Goal: Find specific page/section: Find specific page/section

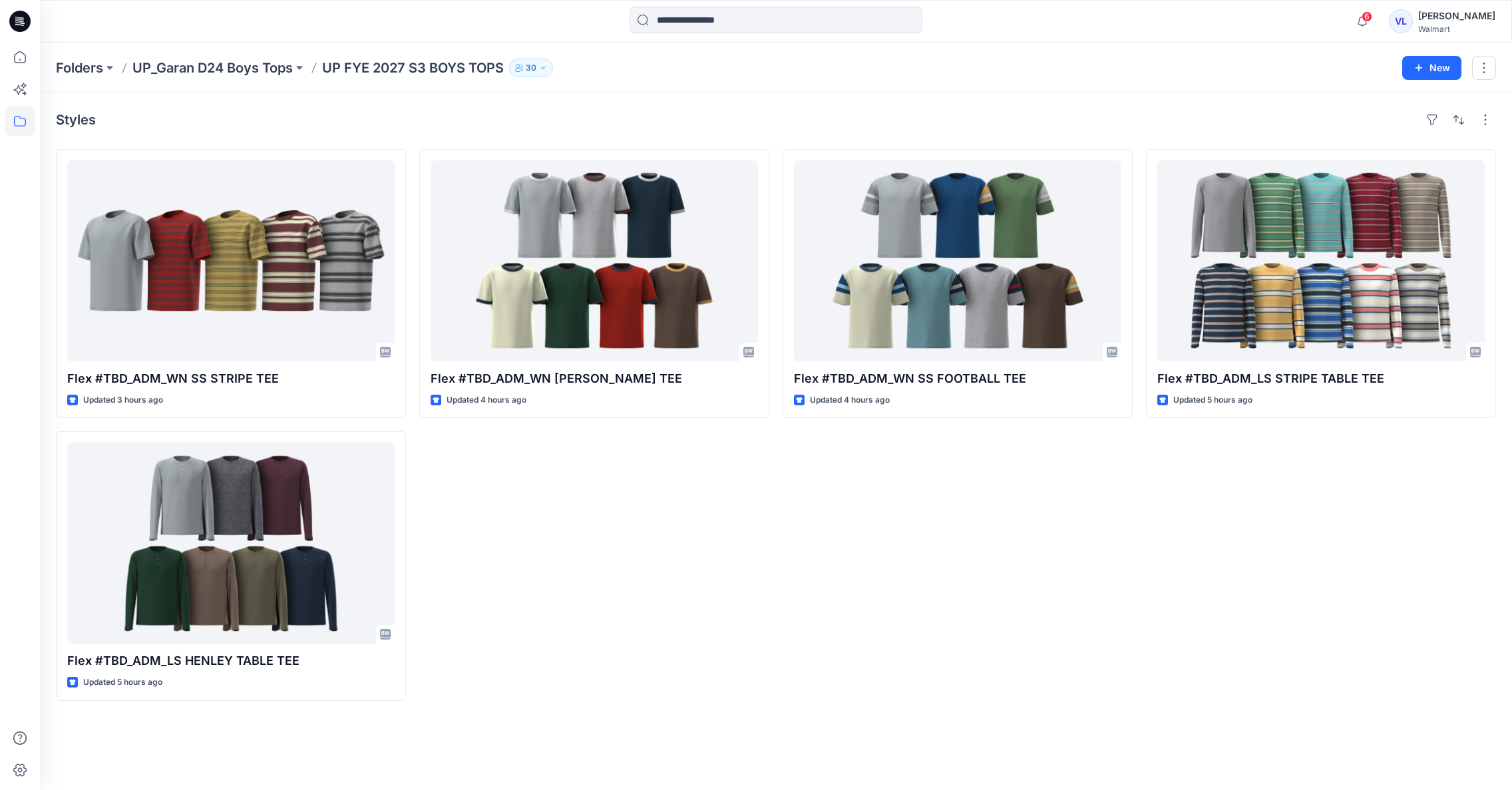
click at [1042, 539] on div "Flex #TBD_ADM_WN SS FOOTBALL TEE Updated 4 hours ago" at bounding box center [957, 425] width 350 height 552
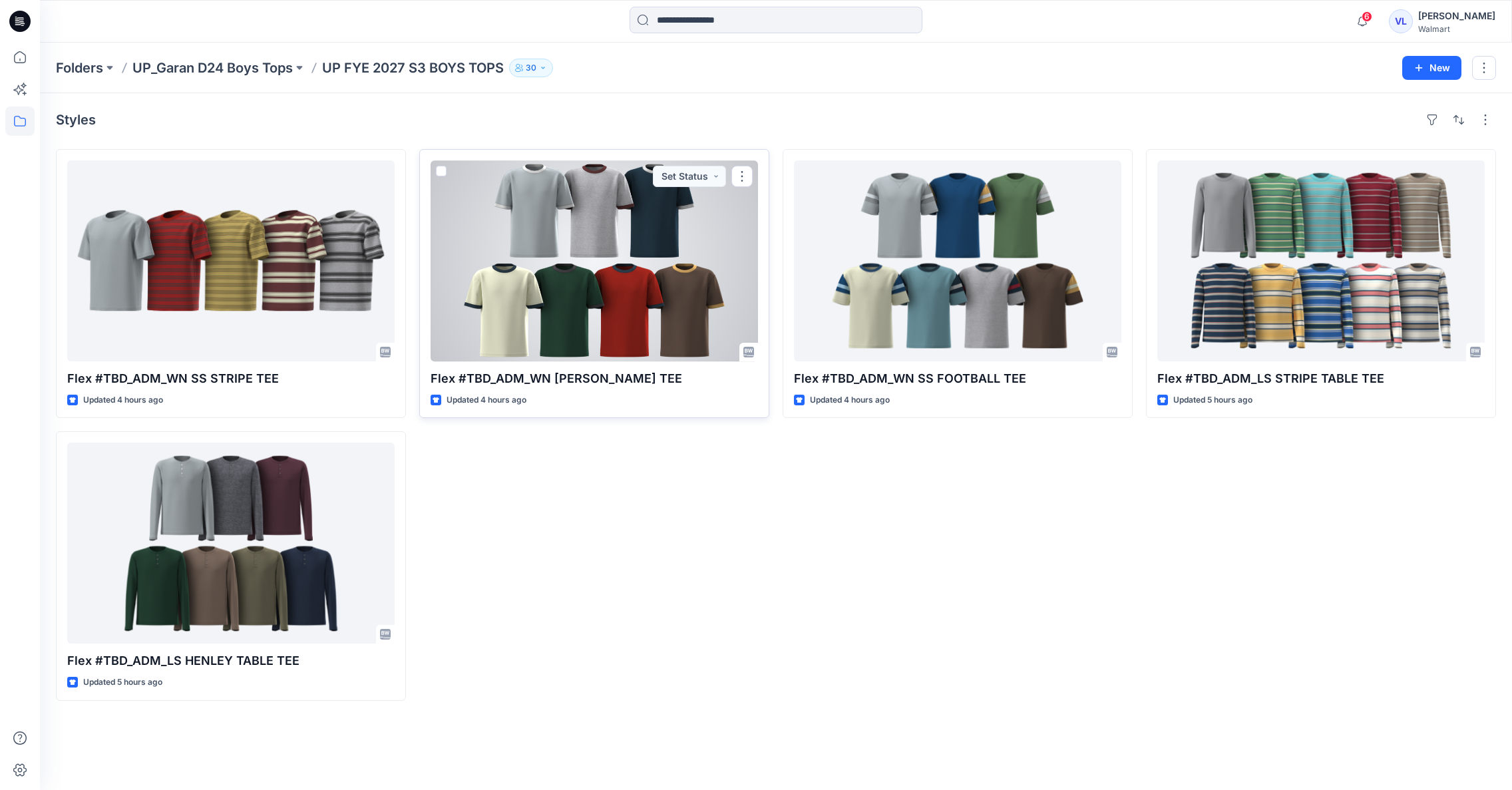
click at [509, 300] on div at bounding box center [594, 261] width 327 height 201
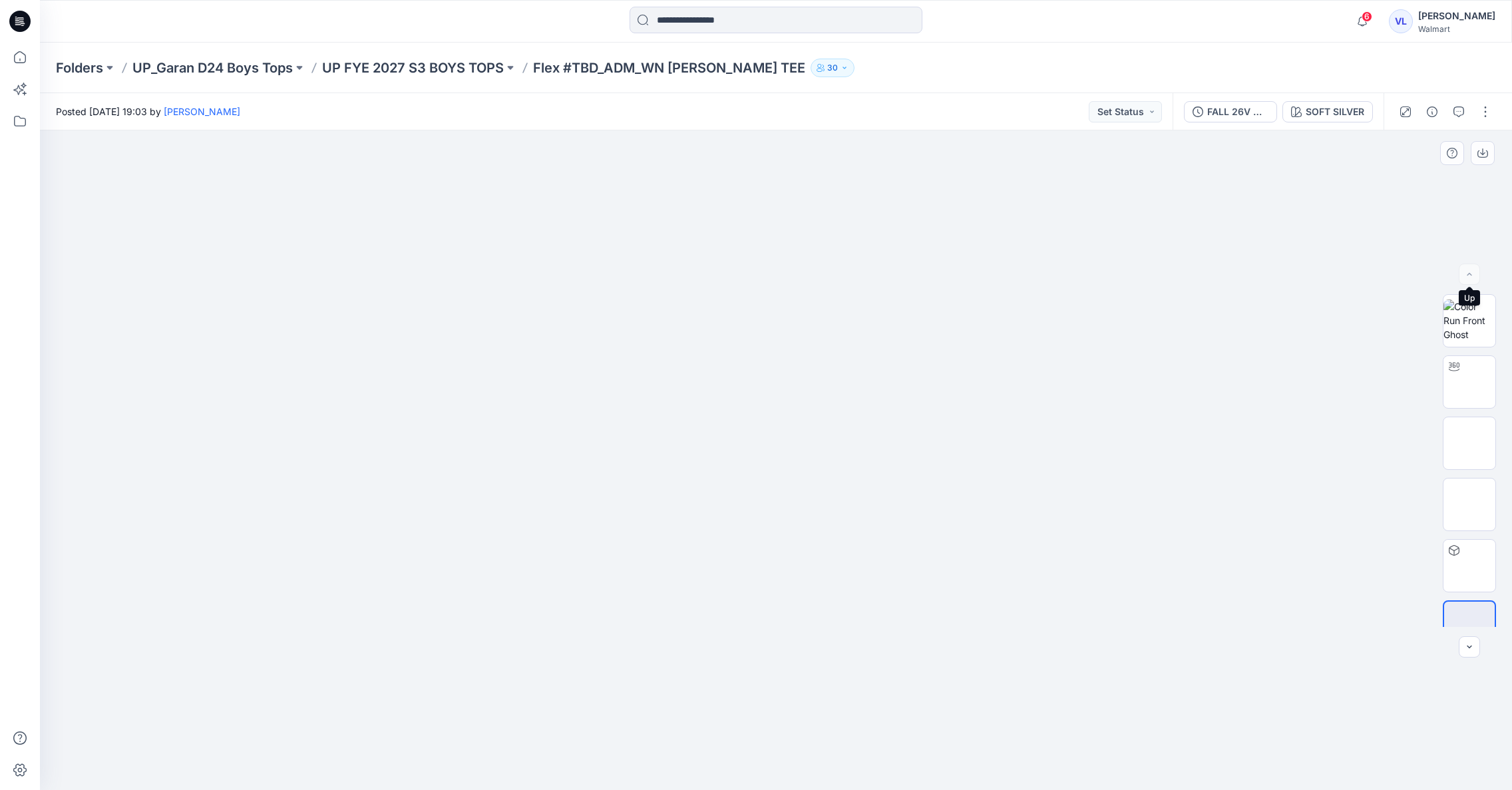
click at [1470, 272] on div at bounding box center [1470, 274] width 22 height 22
click at [1470, 647] on icon "button" at bounding box center [1470, 647] width 11 height 11
click at [1470, 647] on div at bounding box center [1470, 647] width 22 height 22
click at [1470, 648] on div at bounding box center [1470, 647] width 22 height 22
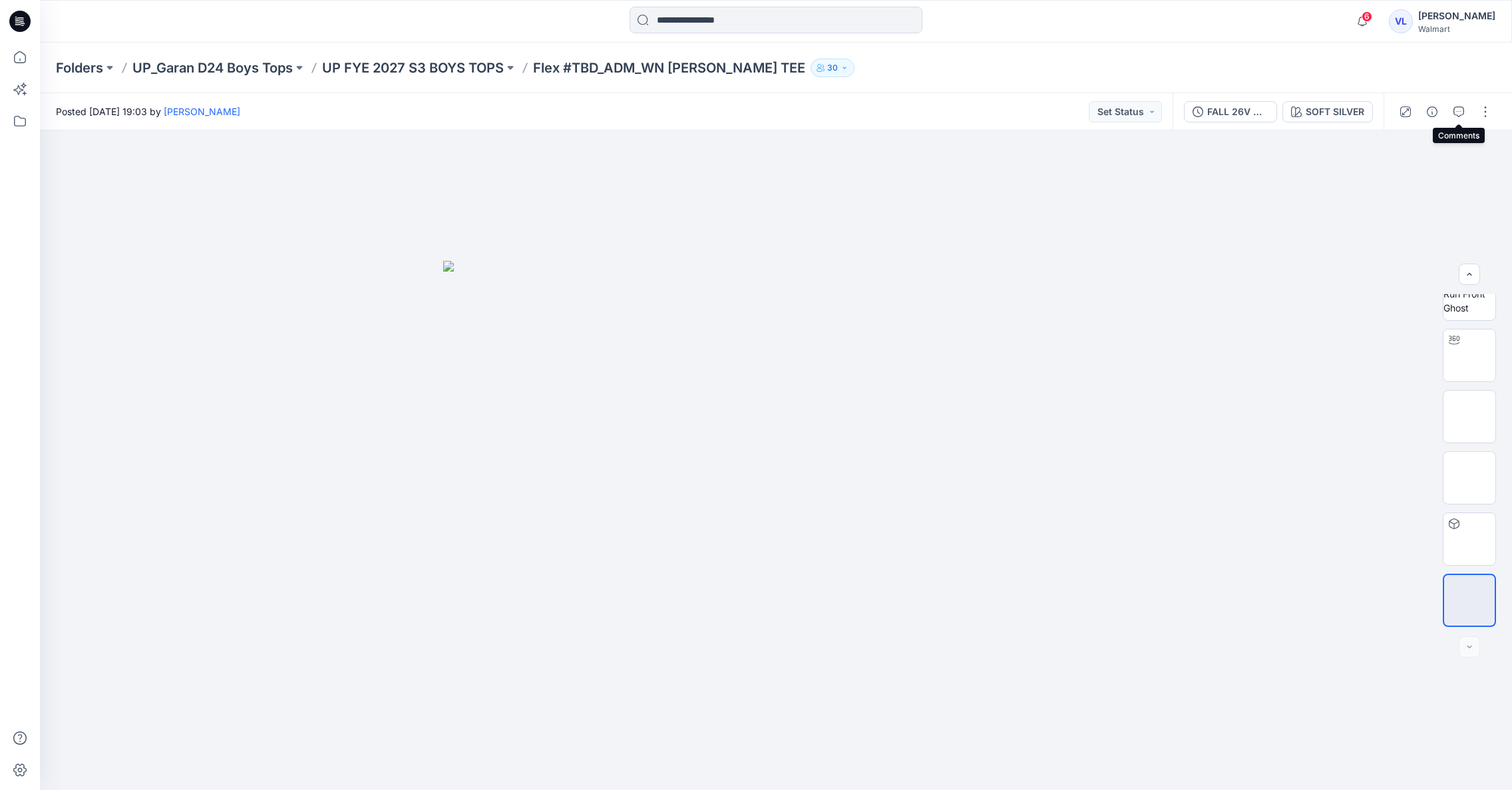
click at [1457, 110] on icon "button" at bounding box center [1459, 112] width 11 height 11
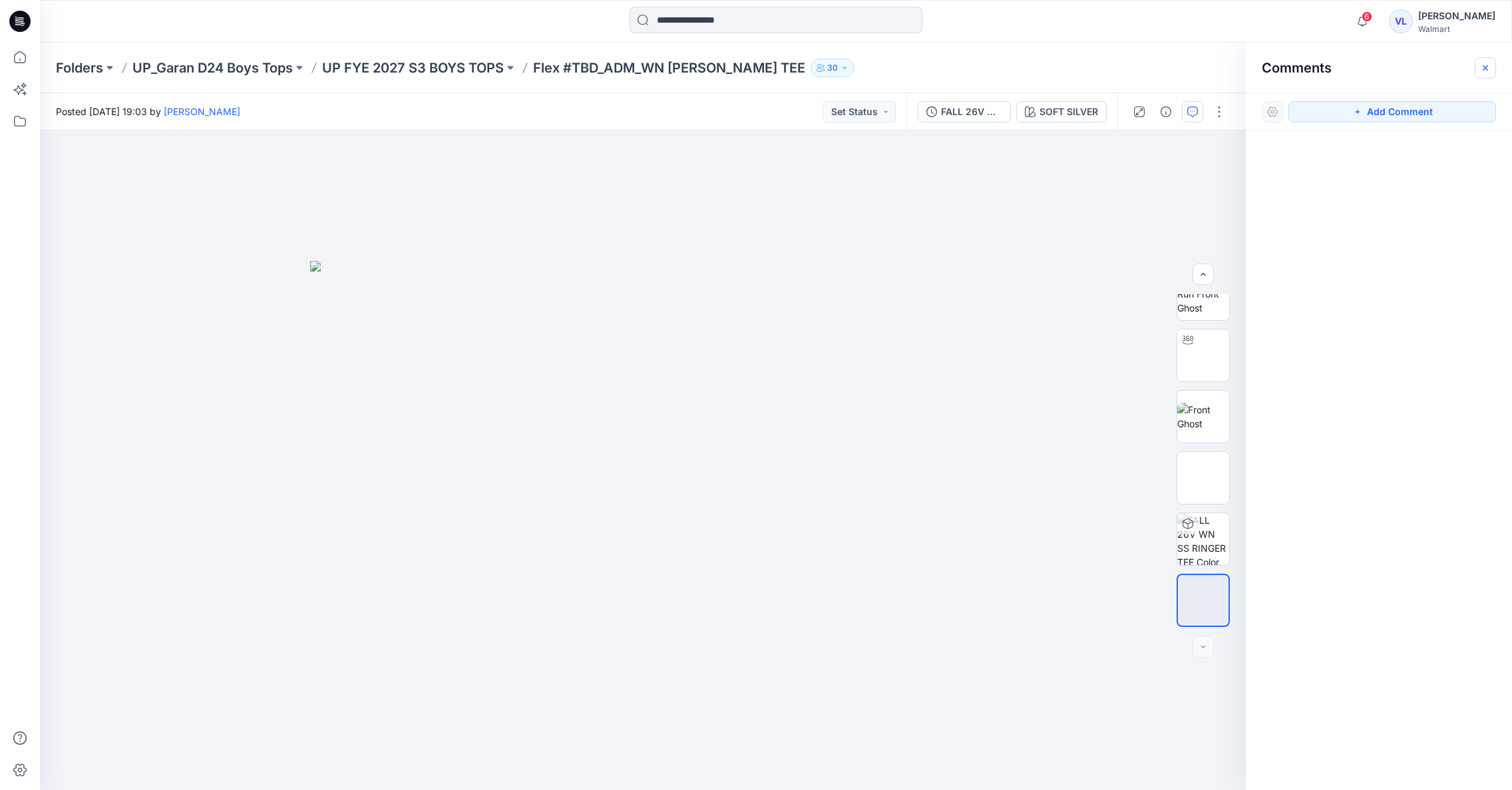
click at [1487, 65] on icon "button" at bounding box center [1485, 67] width 5 height 5
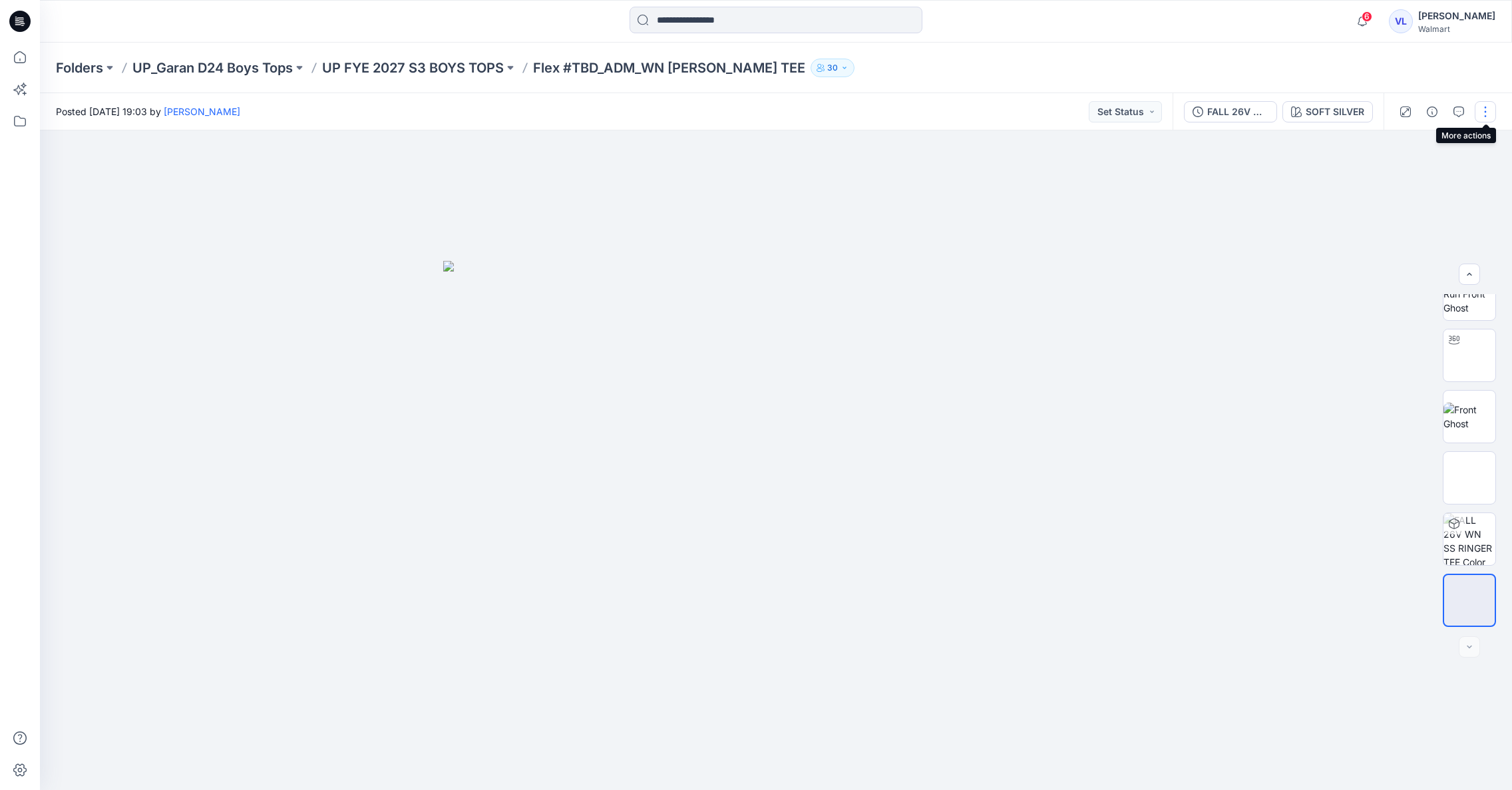
click at [1484, 111] on button "button" at bounding box center [1486, 112] width 22 height 22
click at [1418, 176] on button "Edit" at bounding box center [1429, 180] width 122 height 25
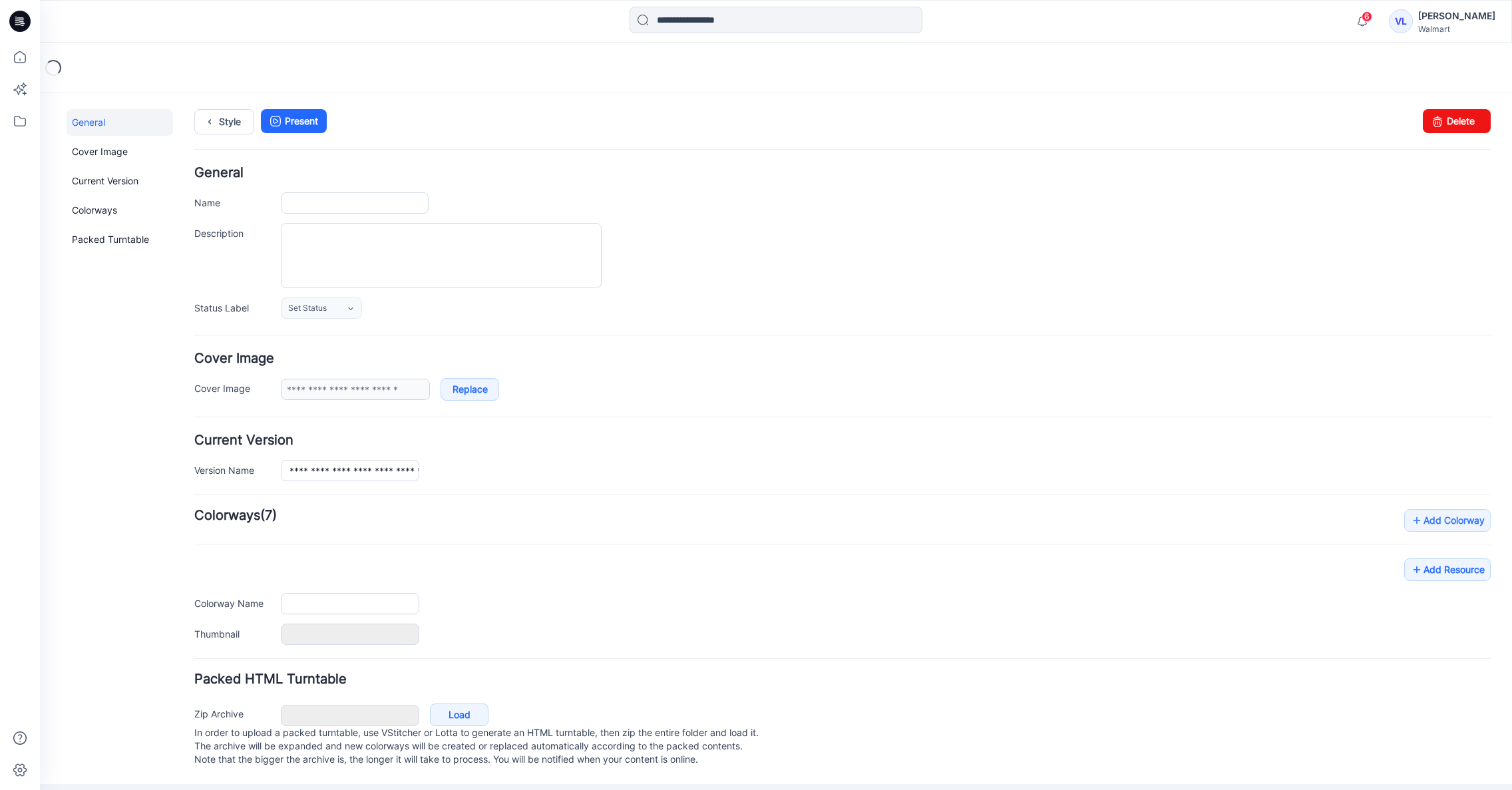
type input "**********"
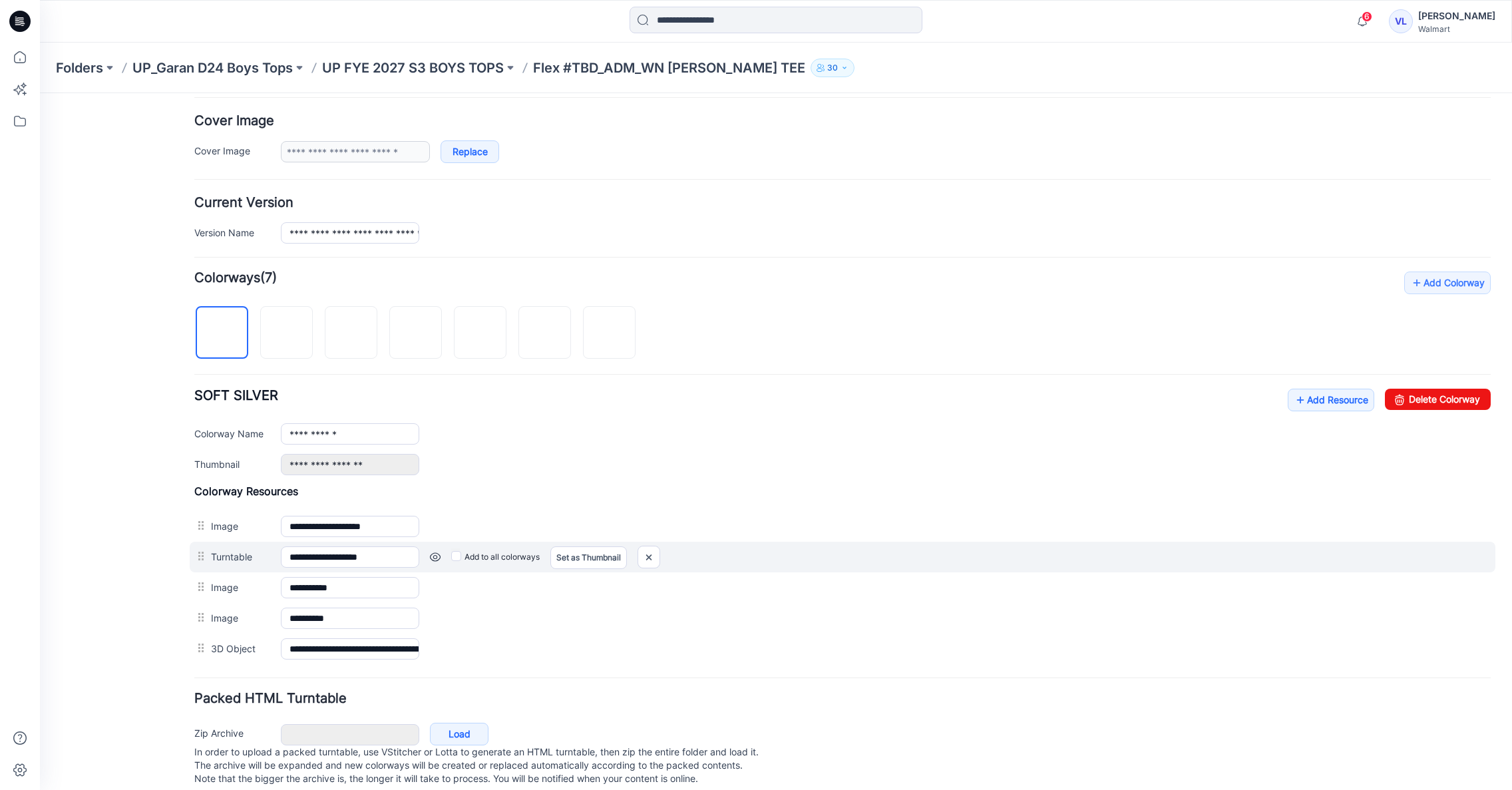
scroll to position [264, 0]
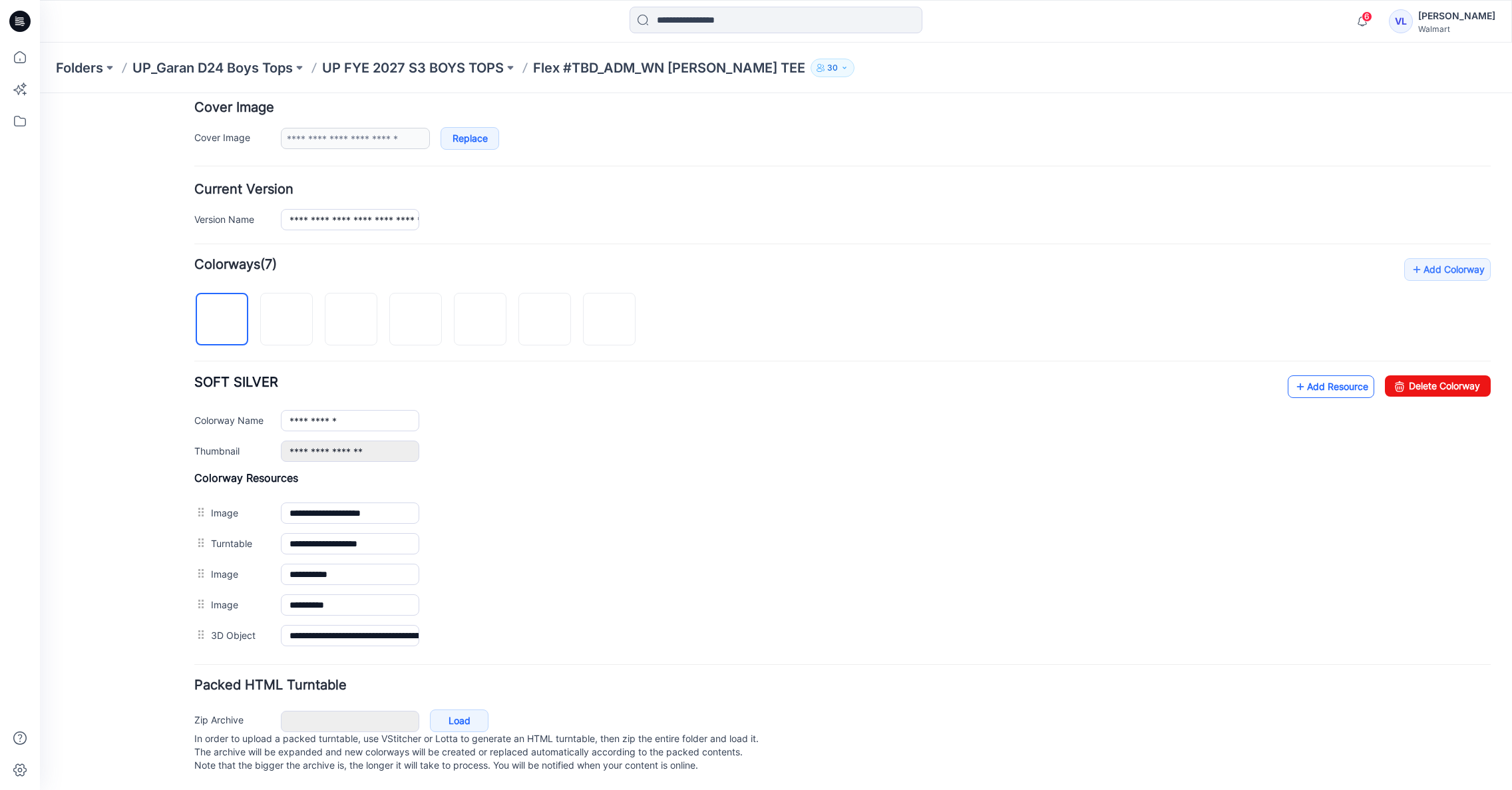
click at [1314, 375] on link "Add Resource" at bounding box center [1331, 386] width 87 height 22
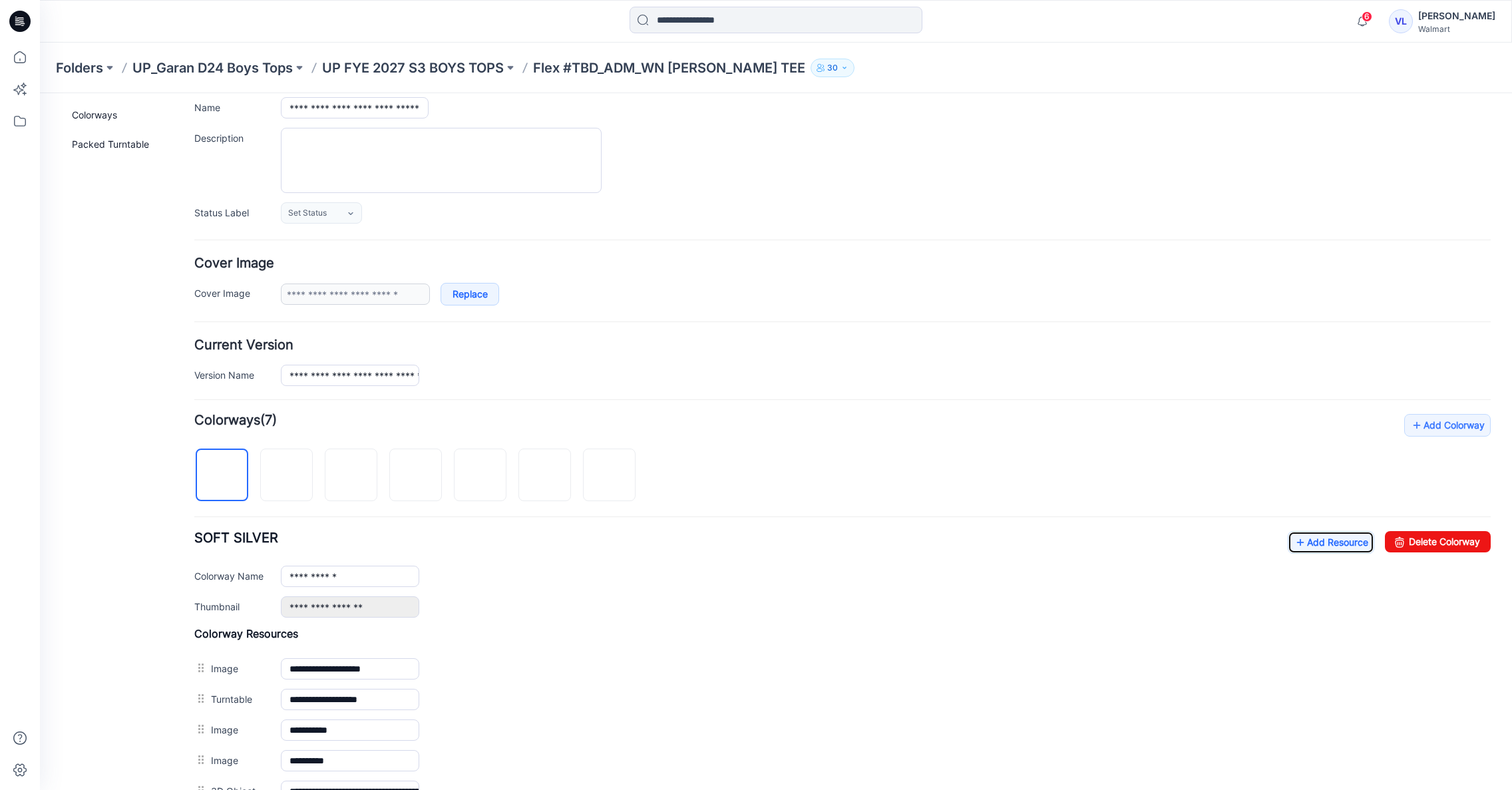
scroll to position [0, 0]
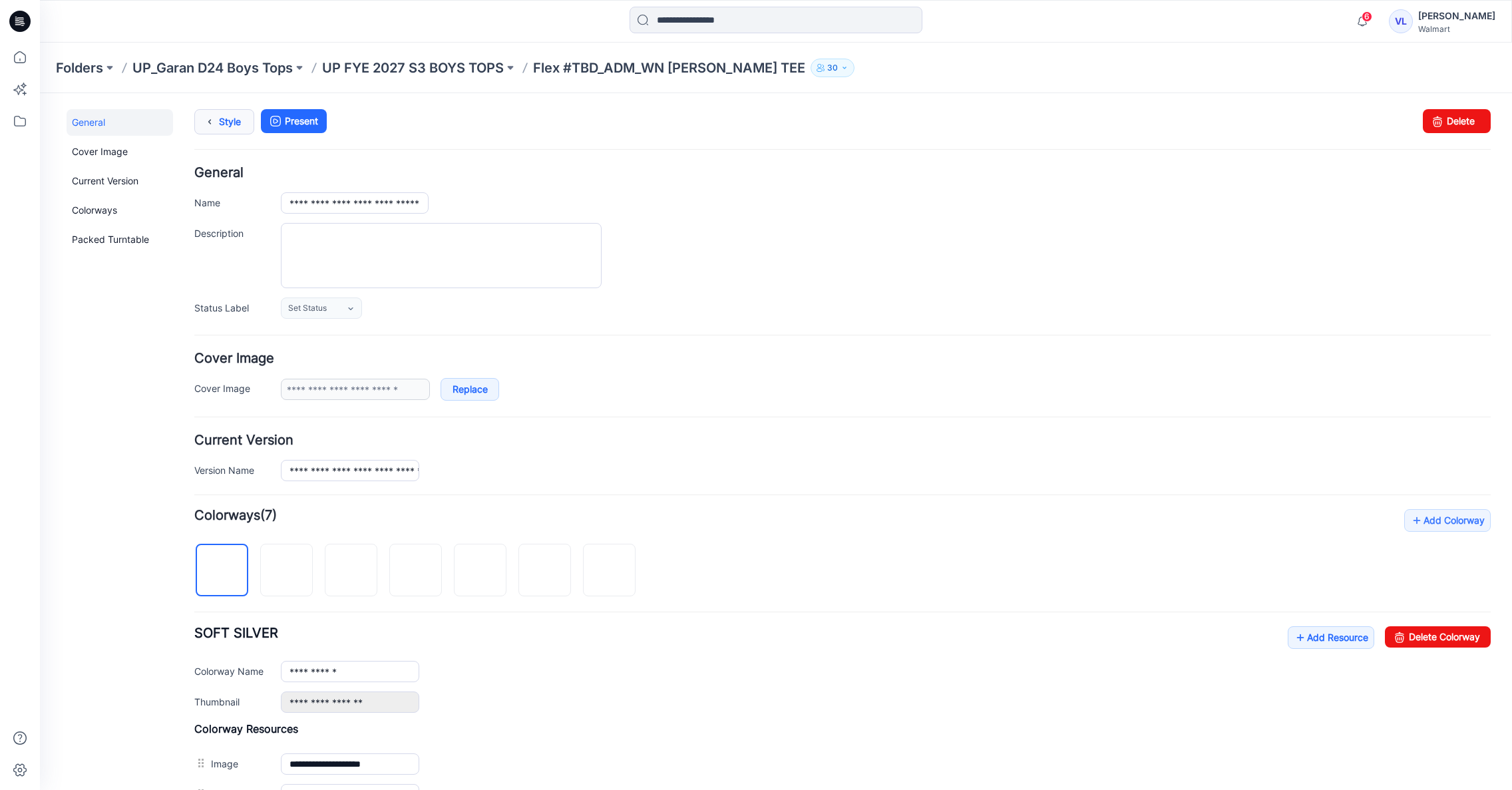
click at [211, 119] on icon at bounding box center [210, 121] width 18 height 24
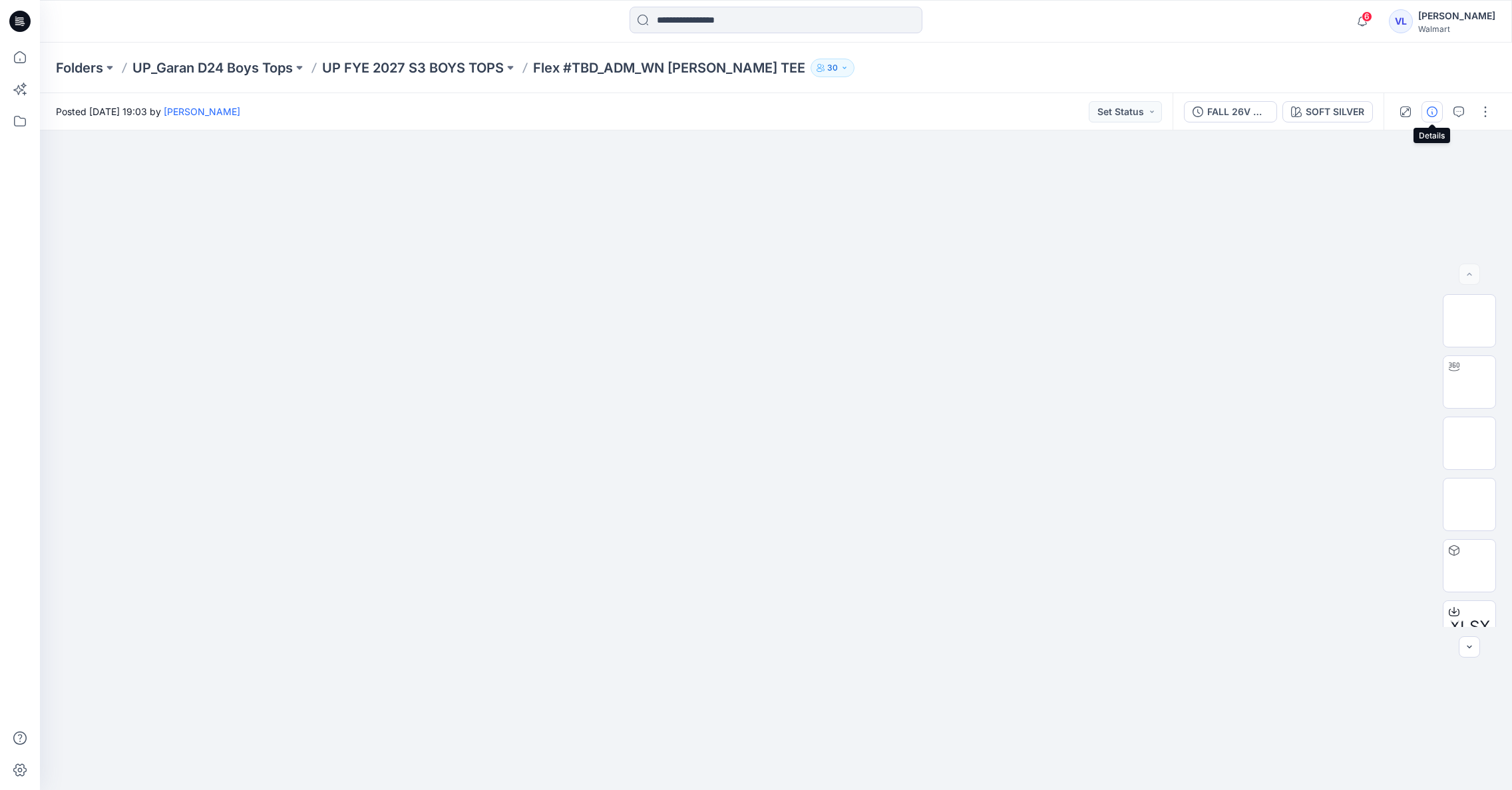
click at [1434, 111] on icon "button" at bounding box center [1432, 112] width 11 height 11
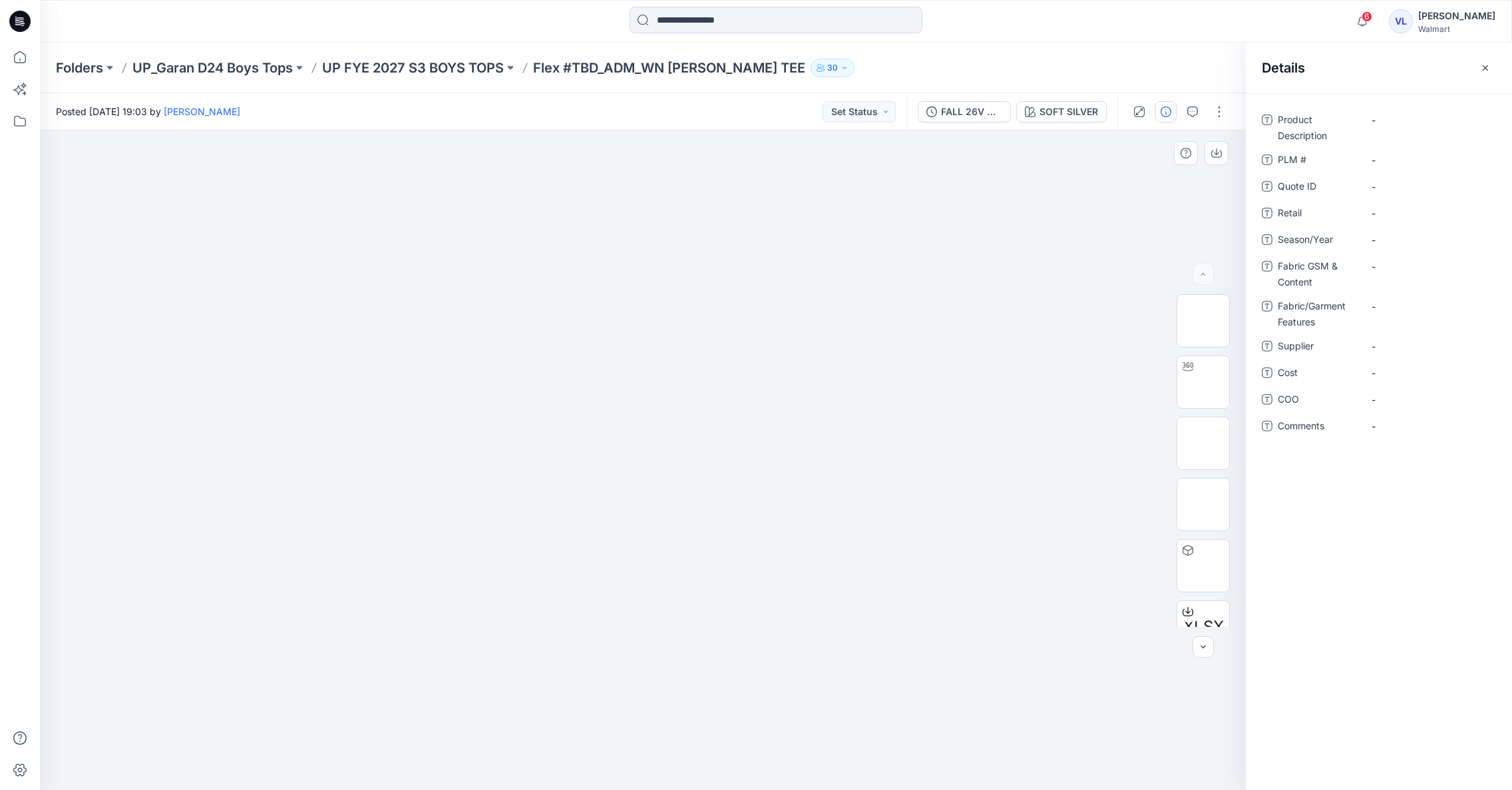
click at [1055, 211] on div at bounding box center [643, 460] width 1206 height 659
click at [1009, 203] on div at bounding box center [643, 460] width 1206 height 659
drag, startPoint x: 1212, startPoint y: 304, endPoint x: 1206, endPoint y: 340, distance: 36.5
click at [1203, 320] on img at bounding box center [1203, 320] width 0 height 0
click at [1203, 382] on img at bounding box center [1203, 382] width 0 height 0
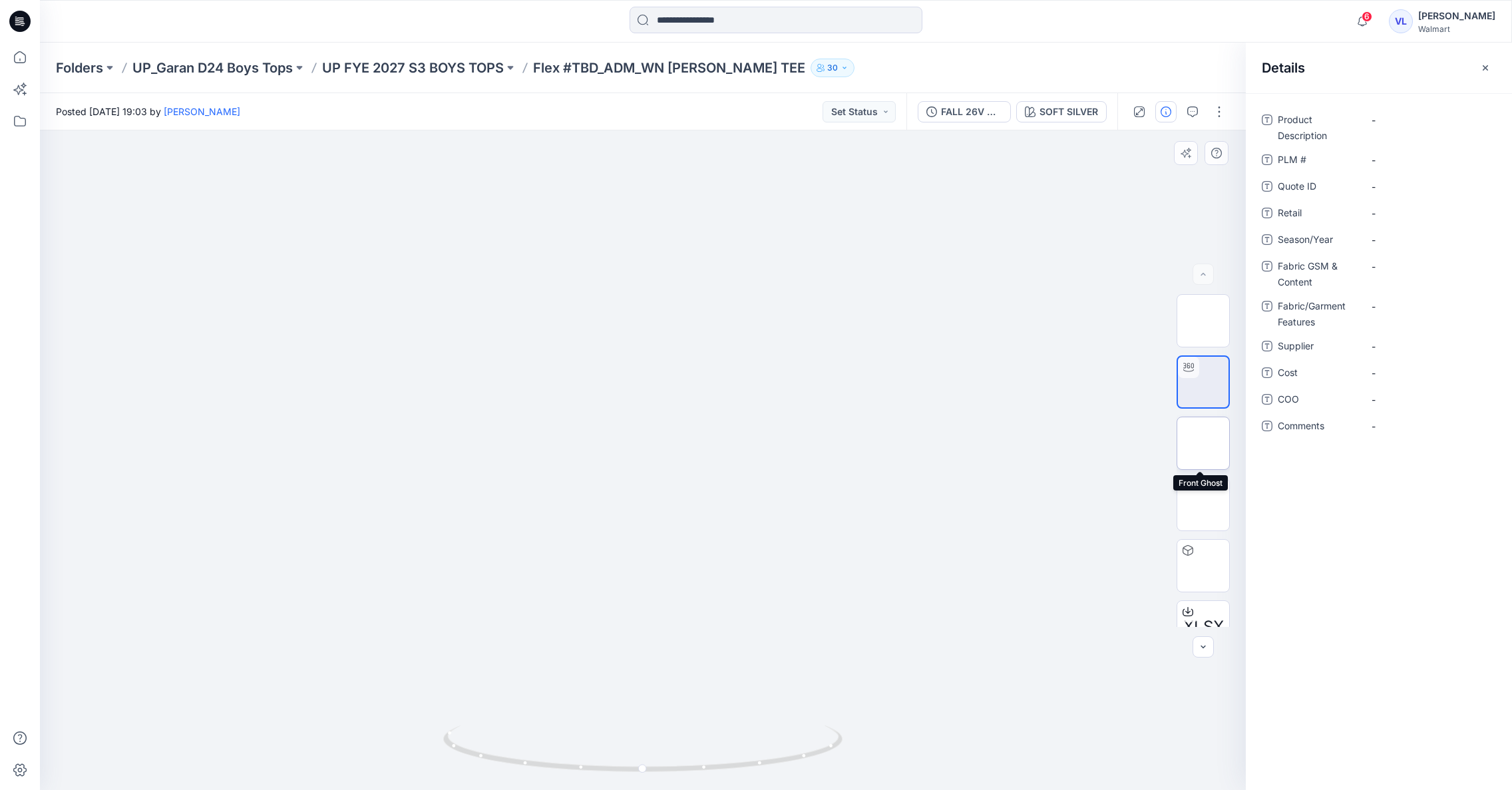
click at [1203, 443] on img at bounding box center [1203, 443] width 0 height 0
click at [1203, 504] on img at bounding box center [1203, 504] width 0 height 0
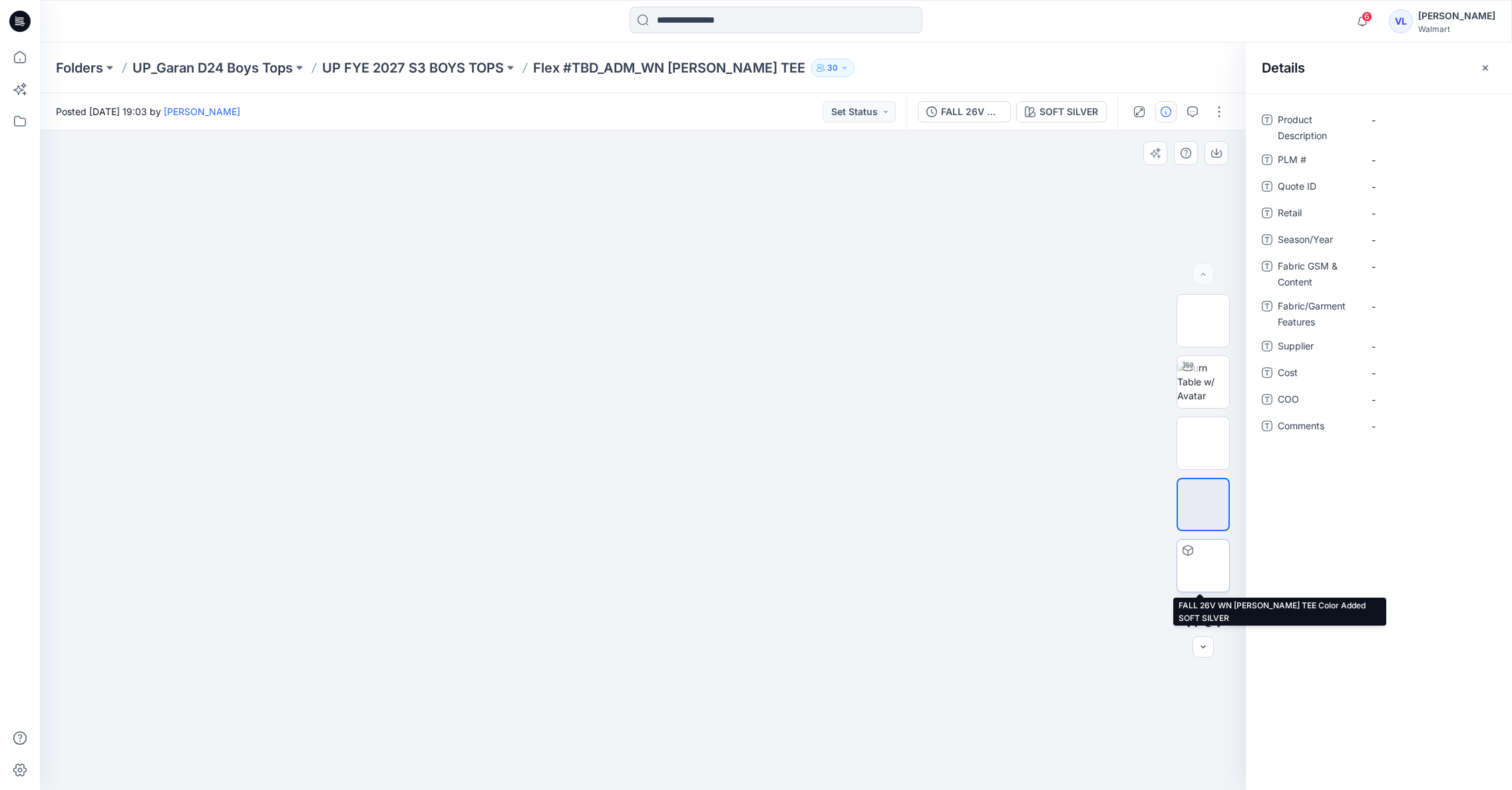
click at [1203, 566] on img at bounding box center [1203, 566] width 0 height 0
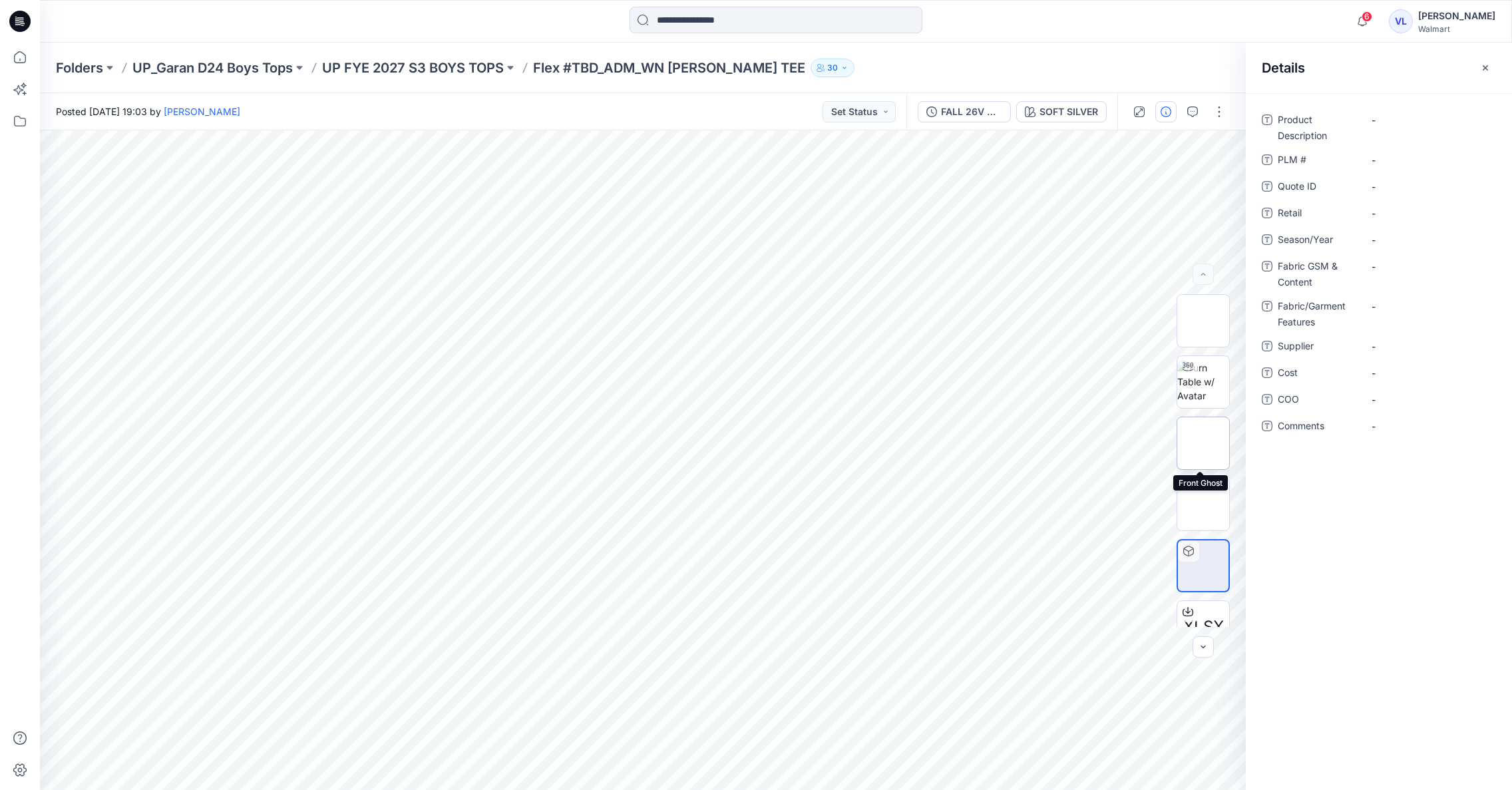
click at [1203, 443] on img at bounding box center [1203, 443] width 0 height 0
click at [1485, 65] on icon "button" at bounding box center [1486, 68] width 11 height 11
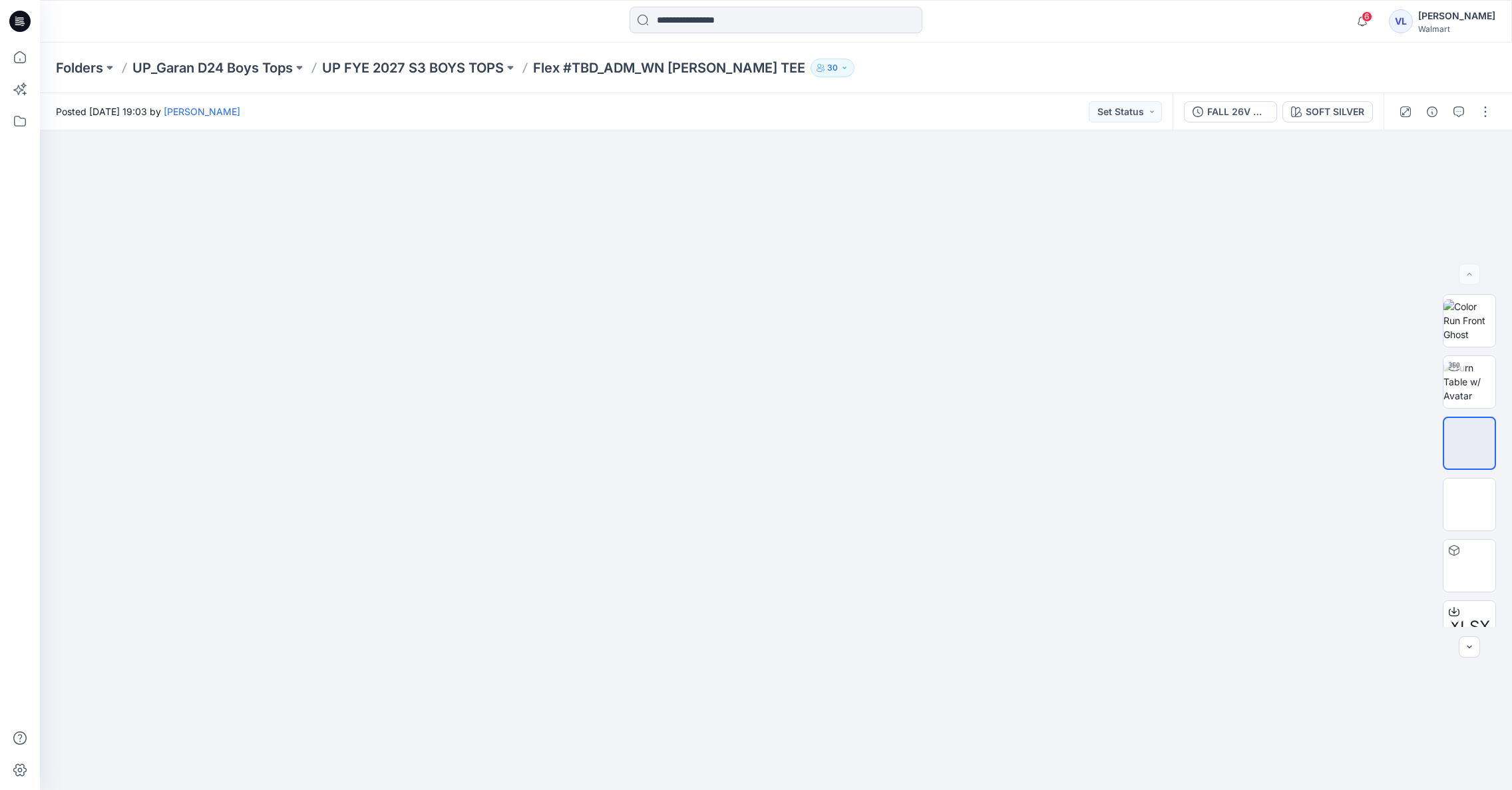
click at [413, 68] on p "UP FYE 2027 S3 BOYS TOPS" at bounding box center [413, 68] width 181 height 18
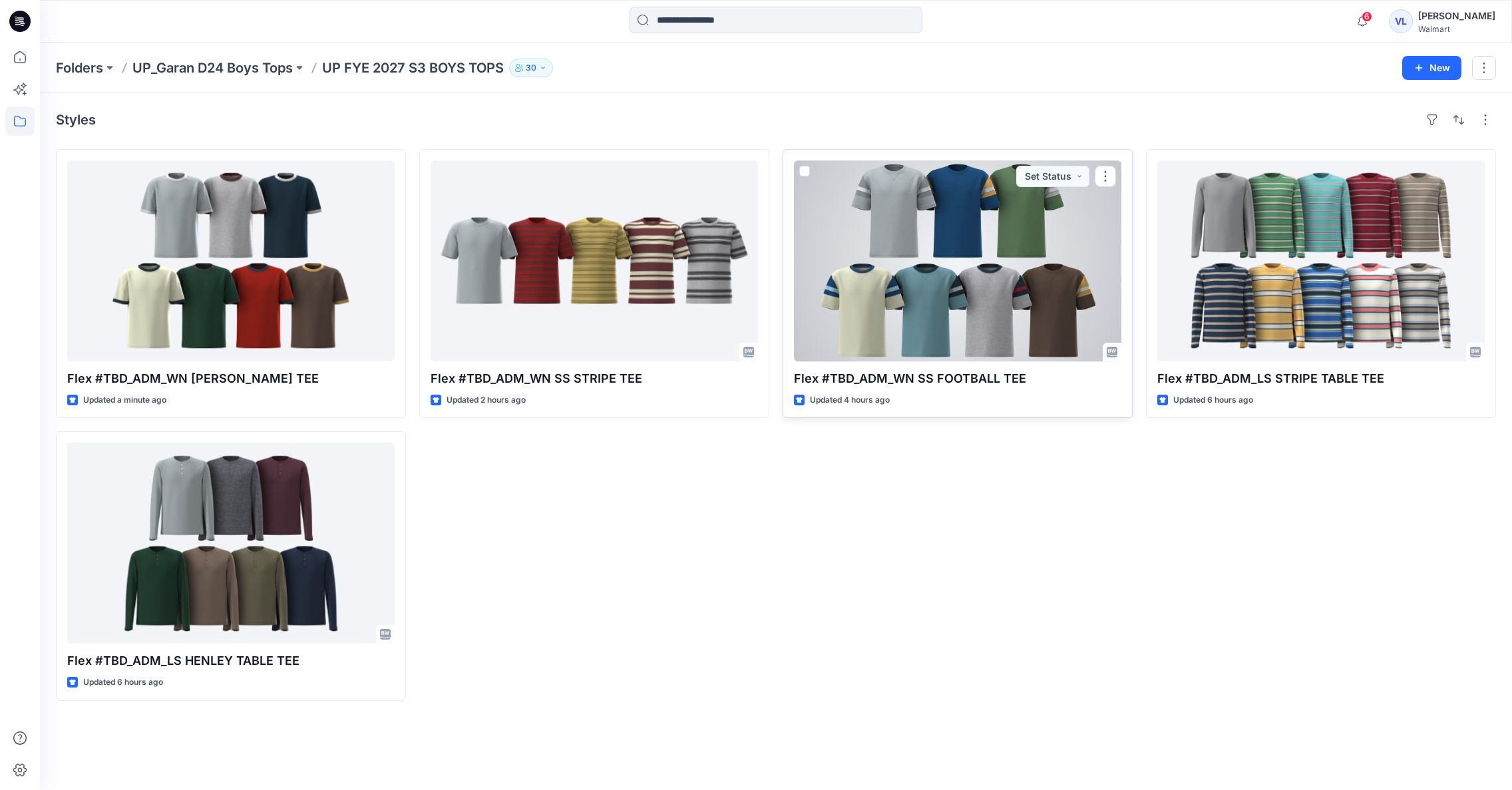
click at [935, 312] on div at bounding box center [958, 261] width 327 height 201
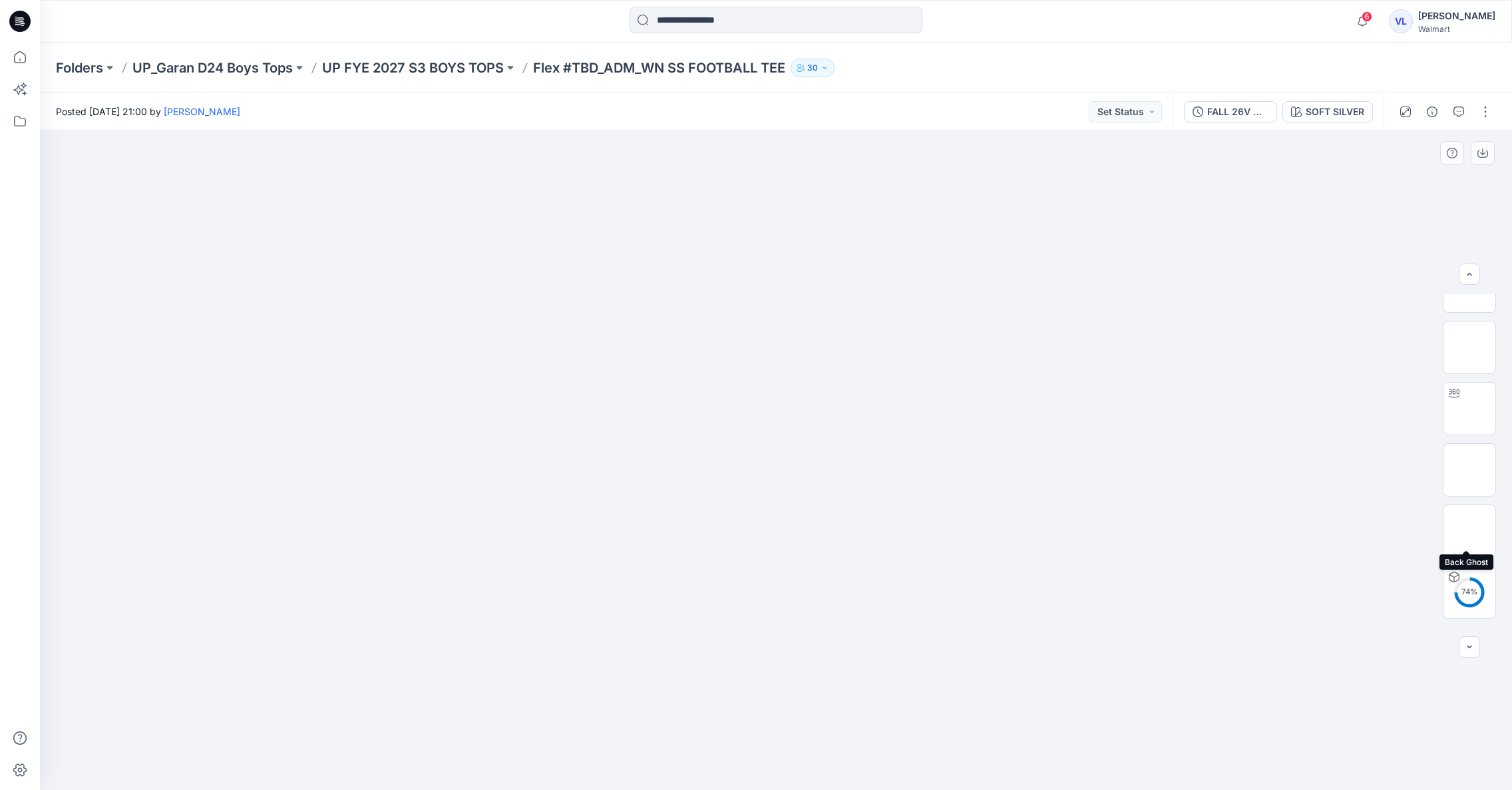
scroll to position [149, 0]
click at [1470, 355] on img at bounding box center [1470, 355] width 0 height 0
click at [1470, 417] on img at bounding box center [1470, 417] width 0 height 0
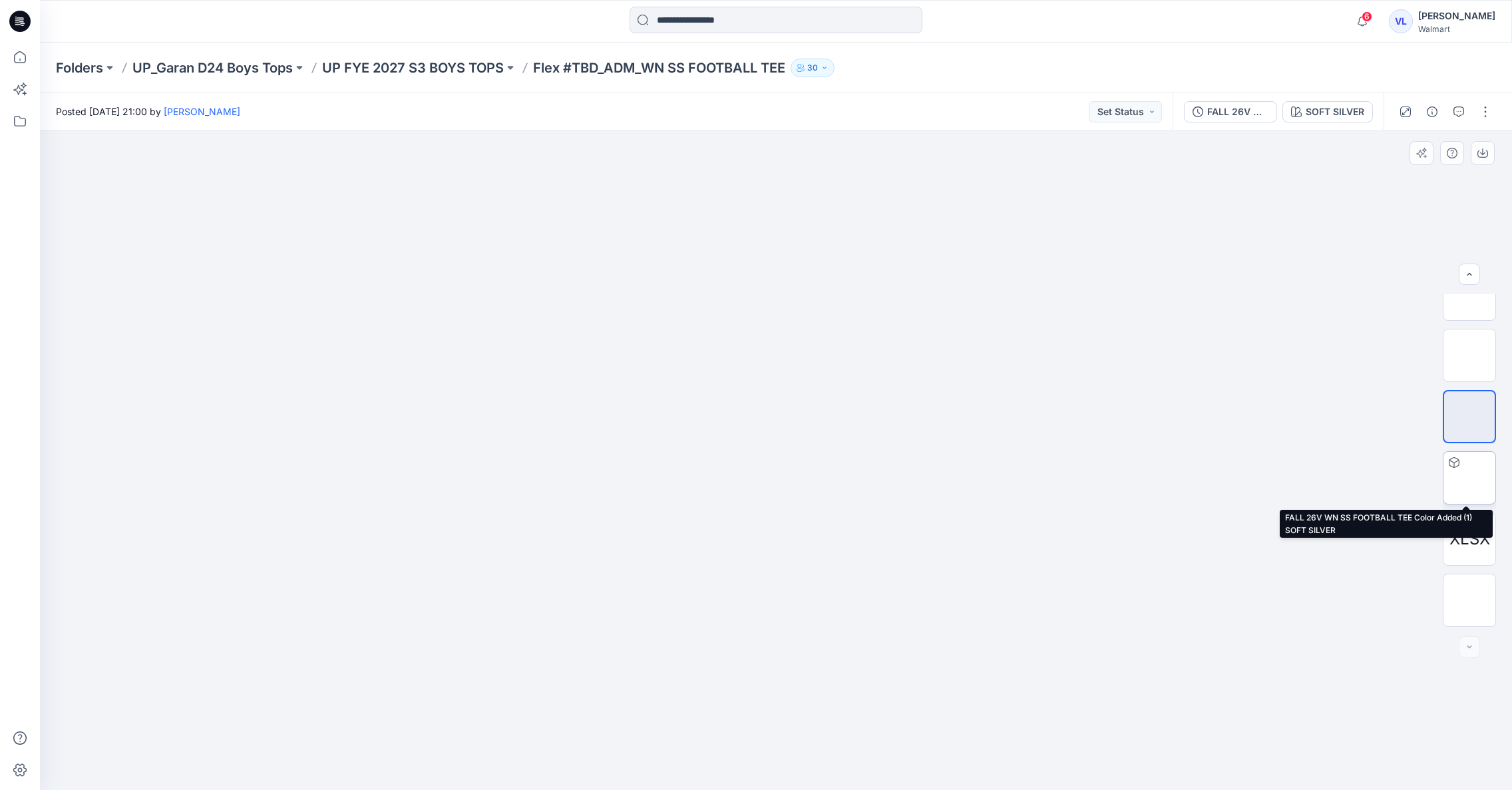
click at [1470, 478] on img at bounding box center [1470, 478] width 0 height 0
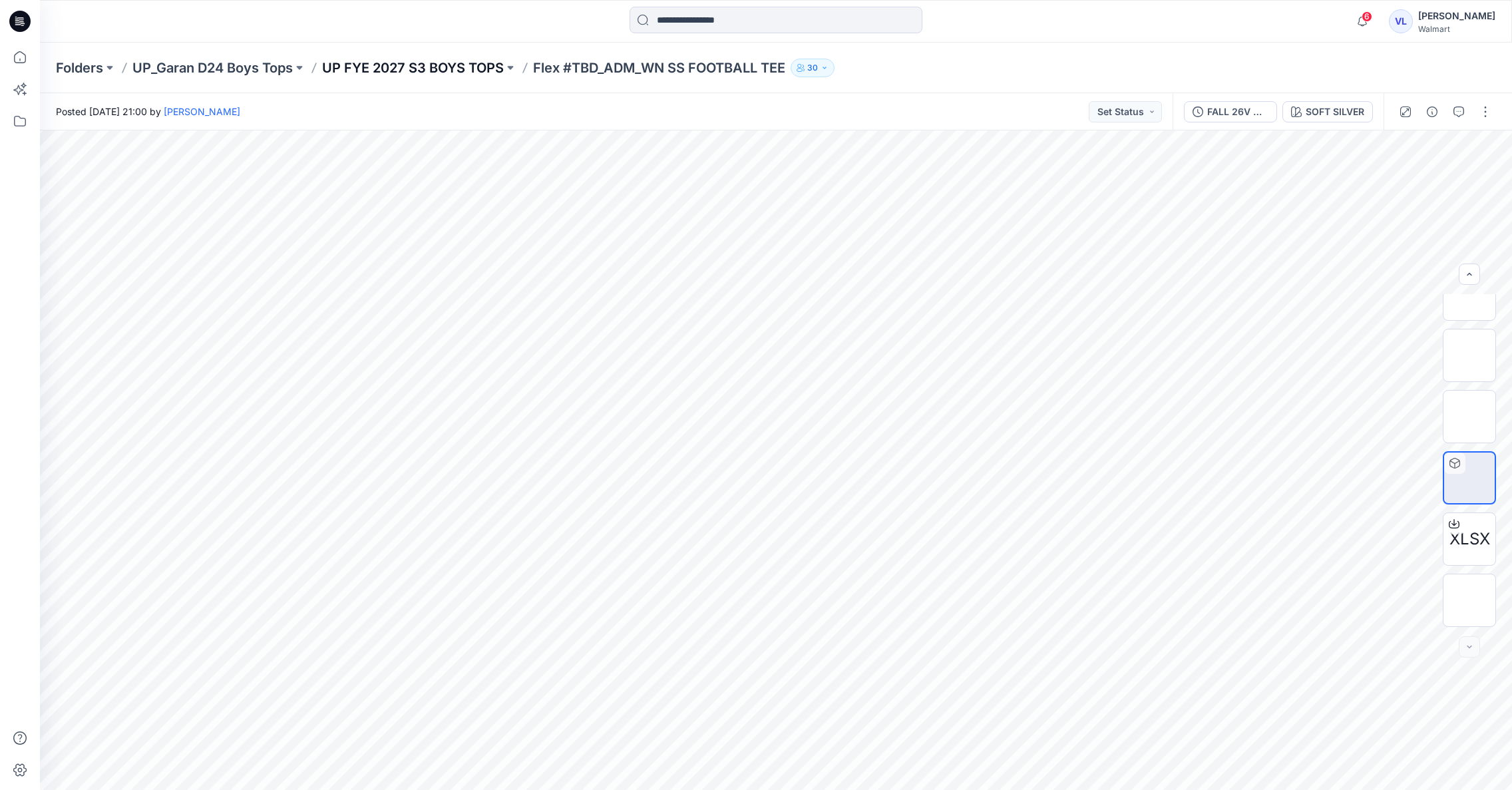
click at [460, 67] on p "UP FYE 2027 S3 BOYS TOPS" at bounding box center [413, 68] width 181 height 18
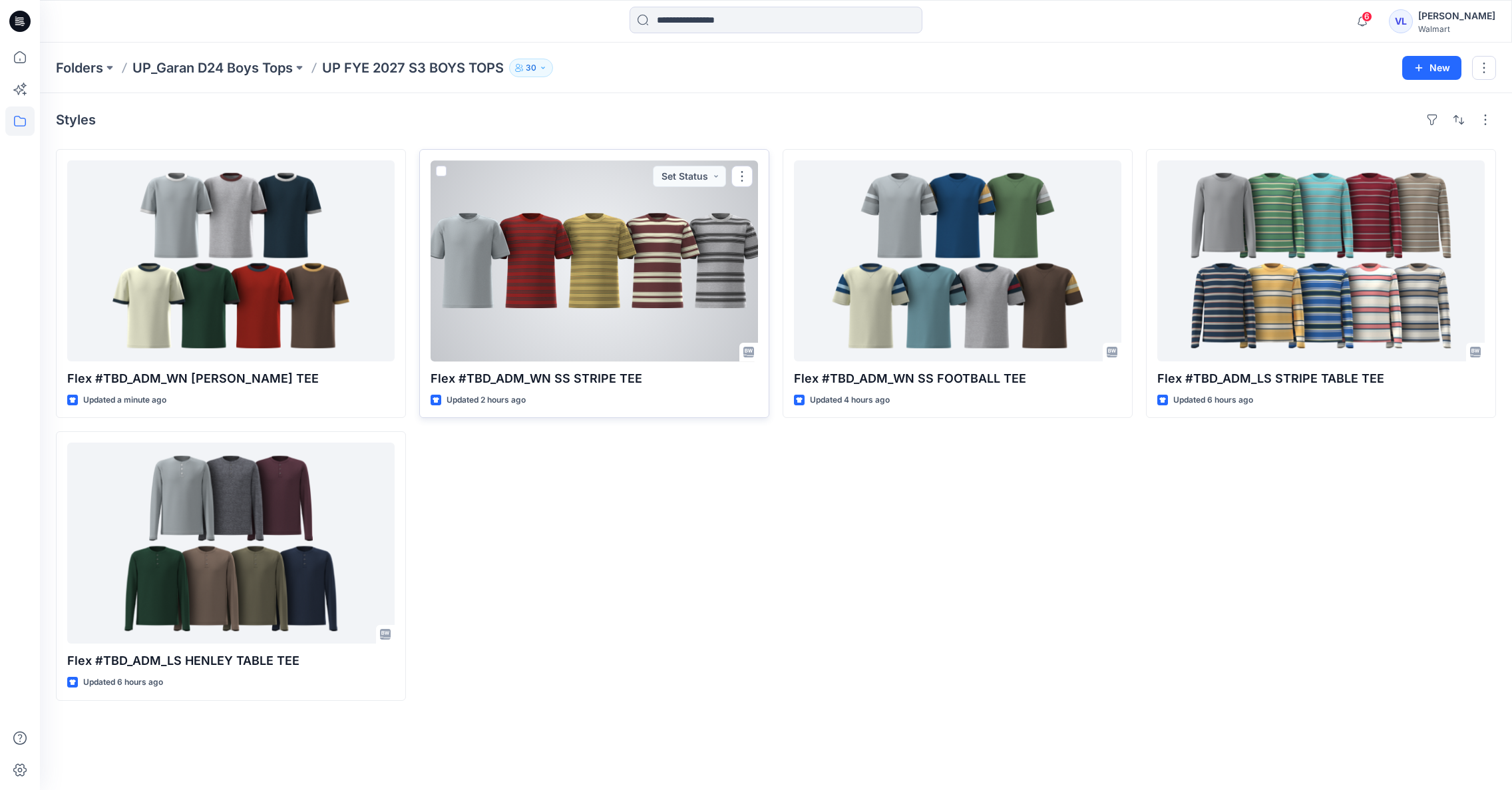
click at [664, 257] on div at bounding box center [594, 261] width 327 height 201
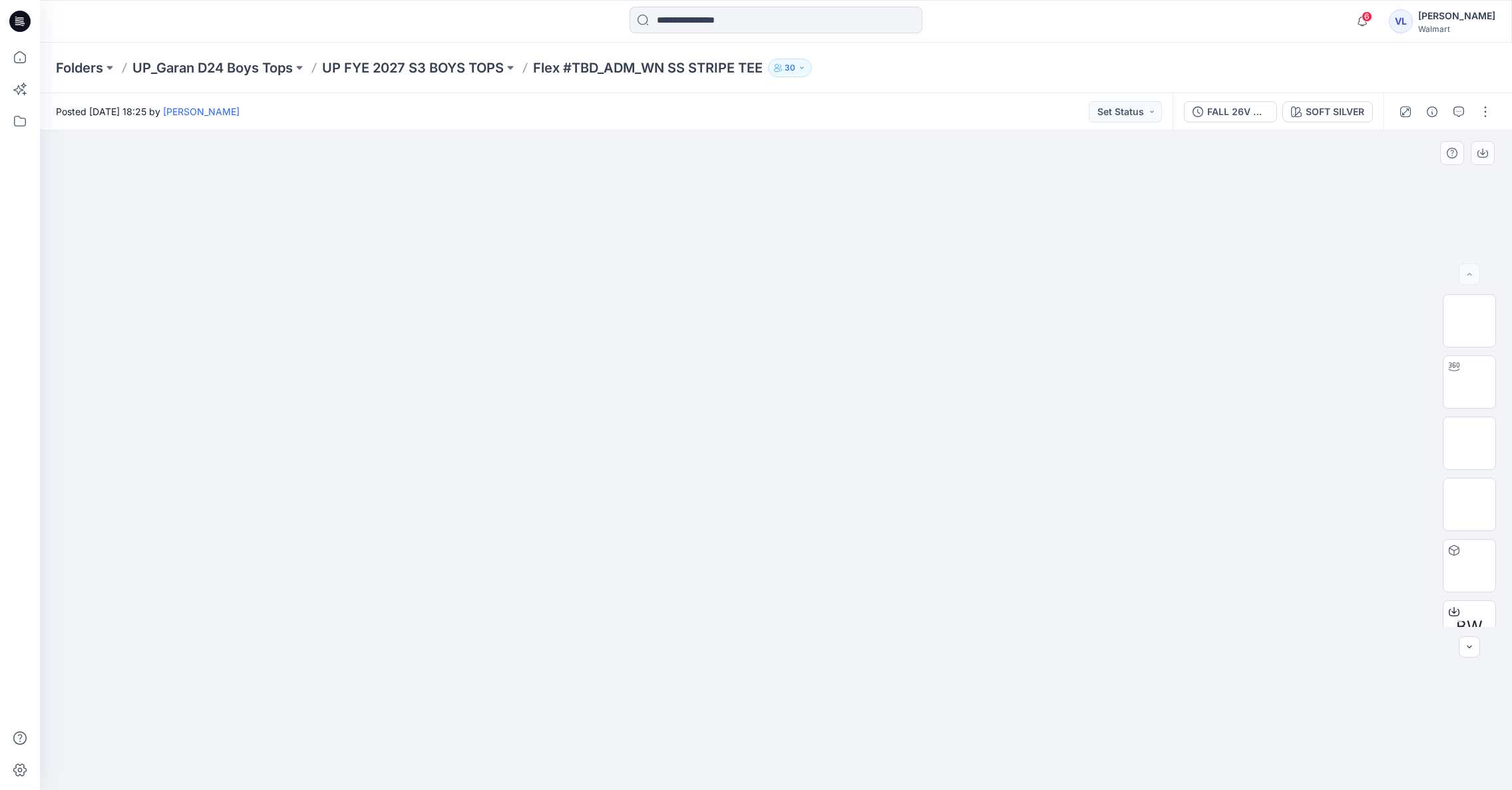
scroll to position [37, 0]
click at [1470, 345] on img at bounding box center [1470, 345] width 0 height 0
click at [1470, 407] on img at bounding box center [1470, 407] width 0 height 0
click at [1470, 345] on img at bounding box center [1470, 345] width 0 height 0
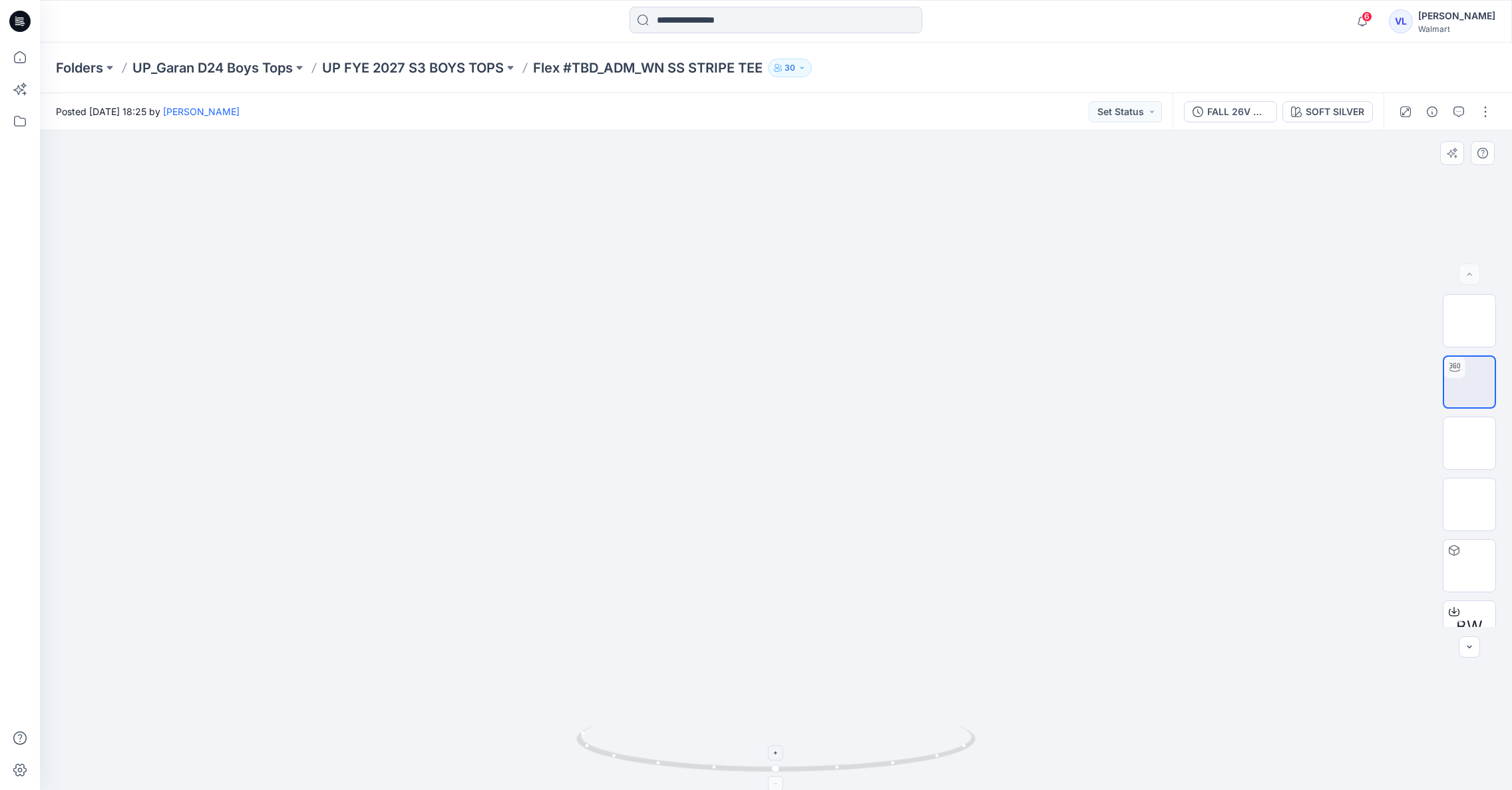
click at [779, 748] on div at bounding box center [776, 753] width 15 height 15
drag, startPoint x: 755, startPoint y: 367, endPoint x: 803, endPoint y: 584, distance: 222.2
click at [1470, 443] on img at bounding box center [1470, 443] width 0 height 0
click at [1470, 320] on img at bounding box center [1470, 320] width 0 height 0
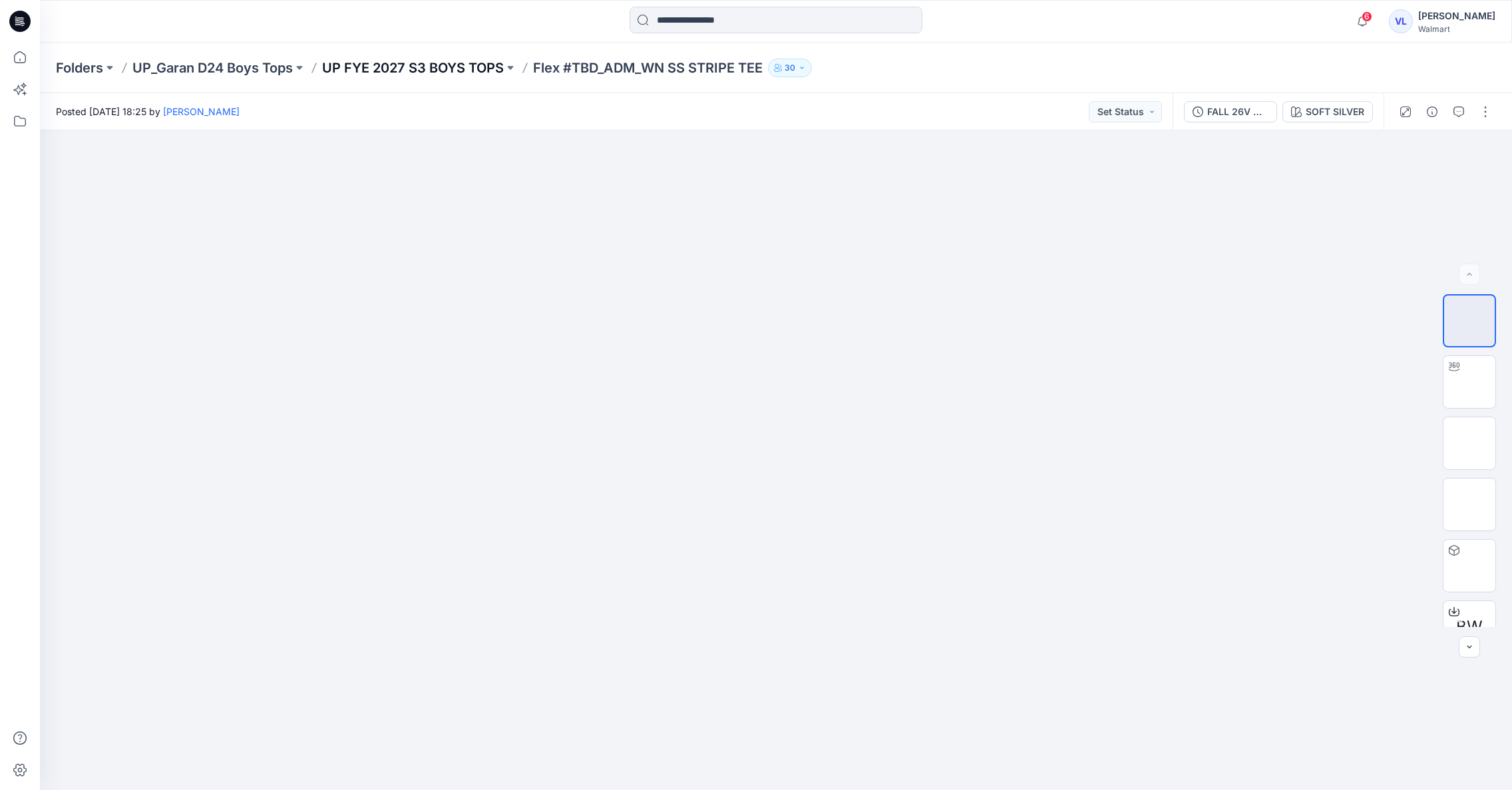
click at [445, 68] on p "UP FYE 2027 S3 BOYS TOPS" at bounding box center [413, 68] width 181 height 18
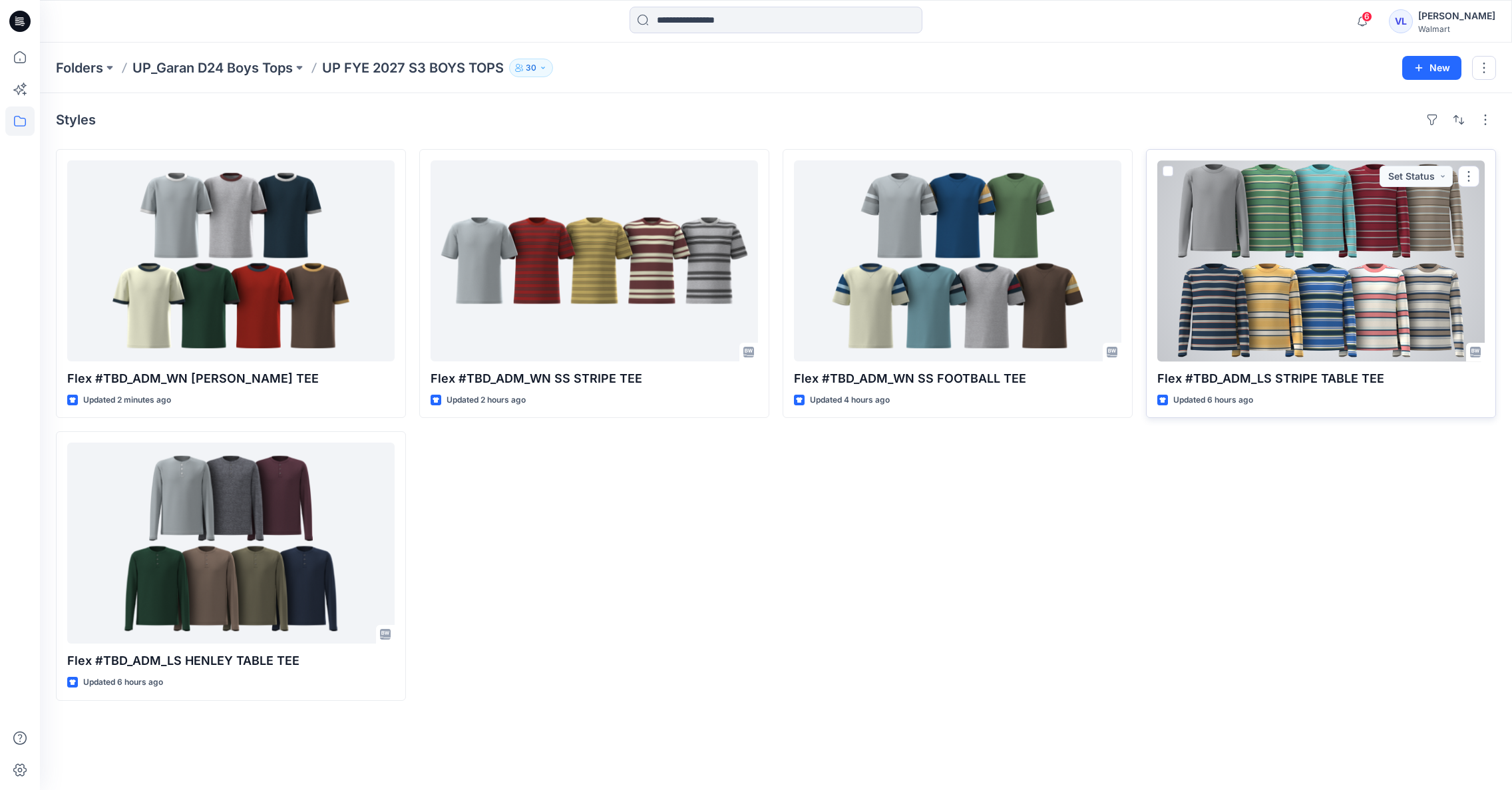
click at [1281, 201] on div at bounding box center [1321, 261] width 327 height 201
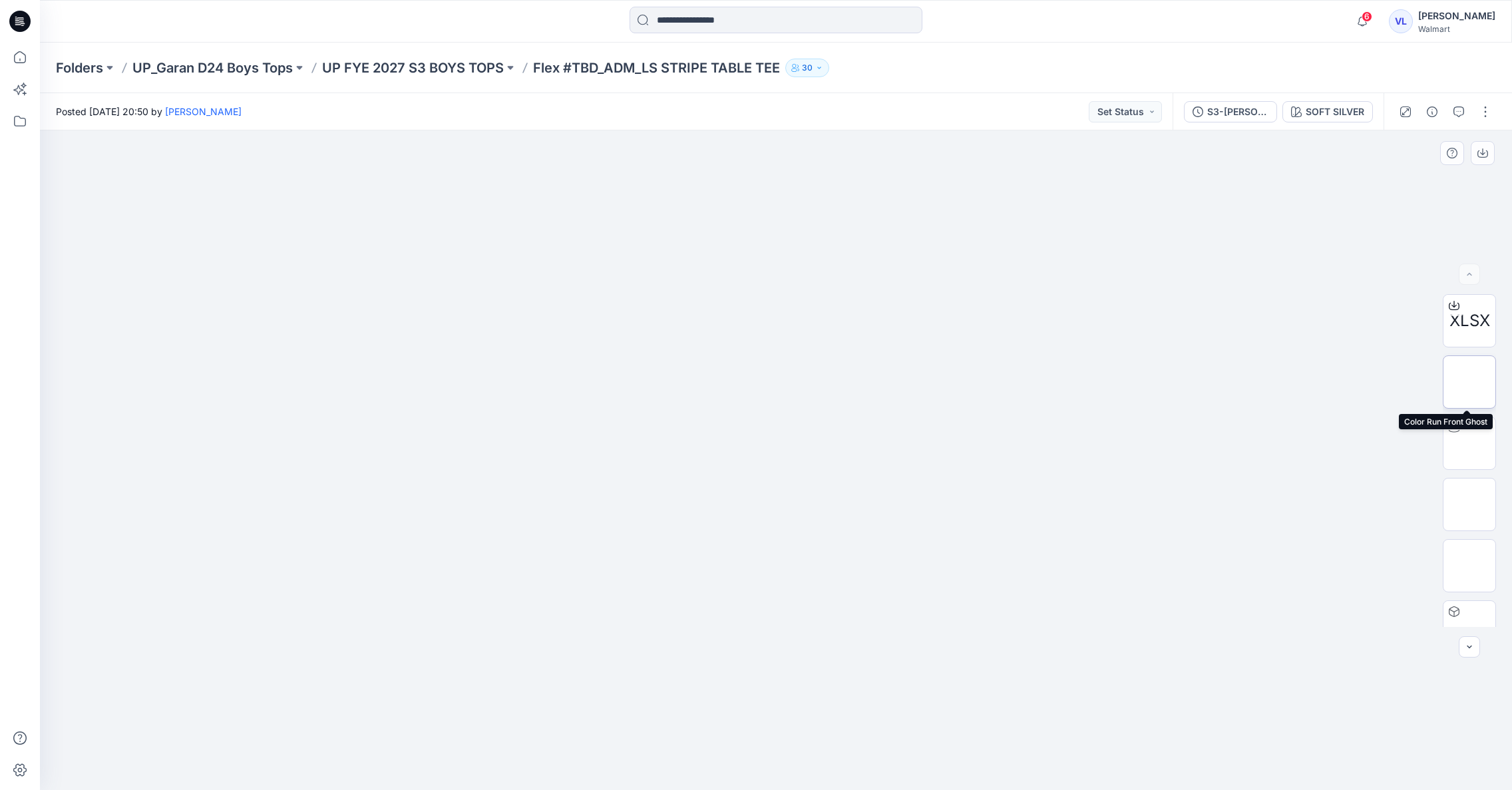
click at [1470, 382] on img at bounding box center [1470, 382] width 0 height 0
click at [1470, 443] on img at bounding box center [1470, 443] width 0 height 0
drag, startPoint x: 777, startPoint y: 747, endPoint x: 781, endPoint y: 740, distance: 8.1
click at [779, 746] on div at bounding box center [776, 753] width 15 height 15
drag, startPoint x: 782, startPoint y: 254, endPoint x: 722, endPoint y: 716, distance: 465.9
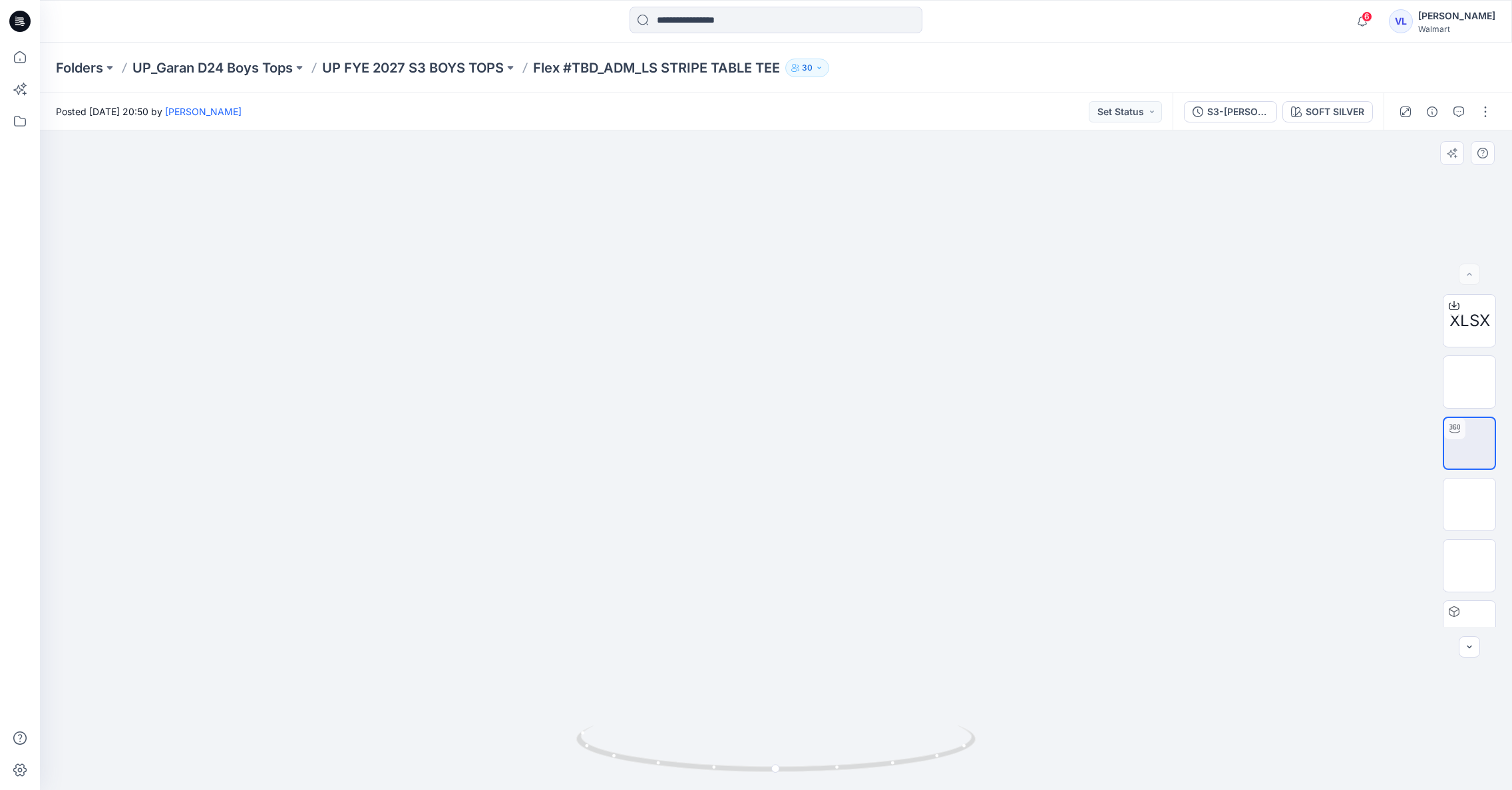
click at [447, 67] on p "UP FYE 2027 S3 BOYS TOPS" at bounding box center [413, 68] width 181 height 18
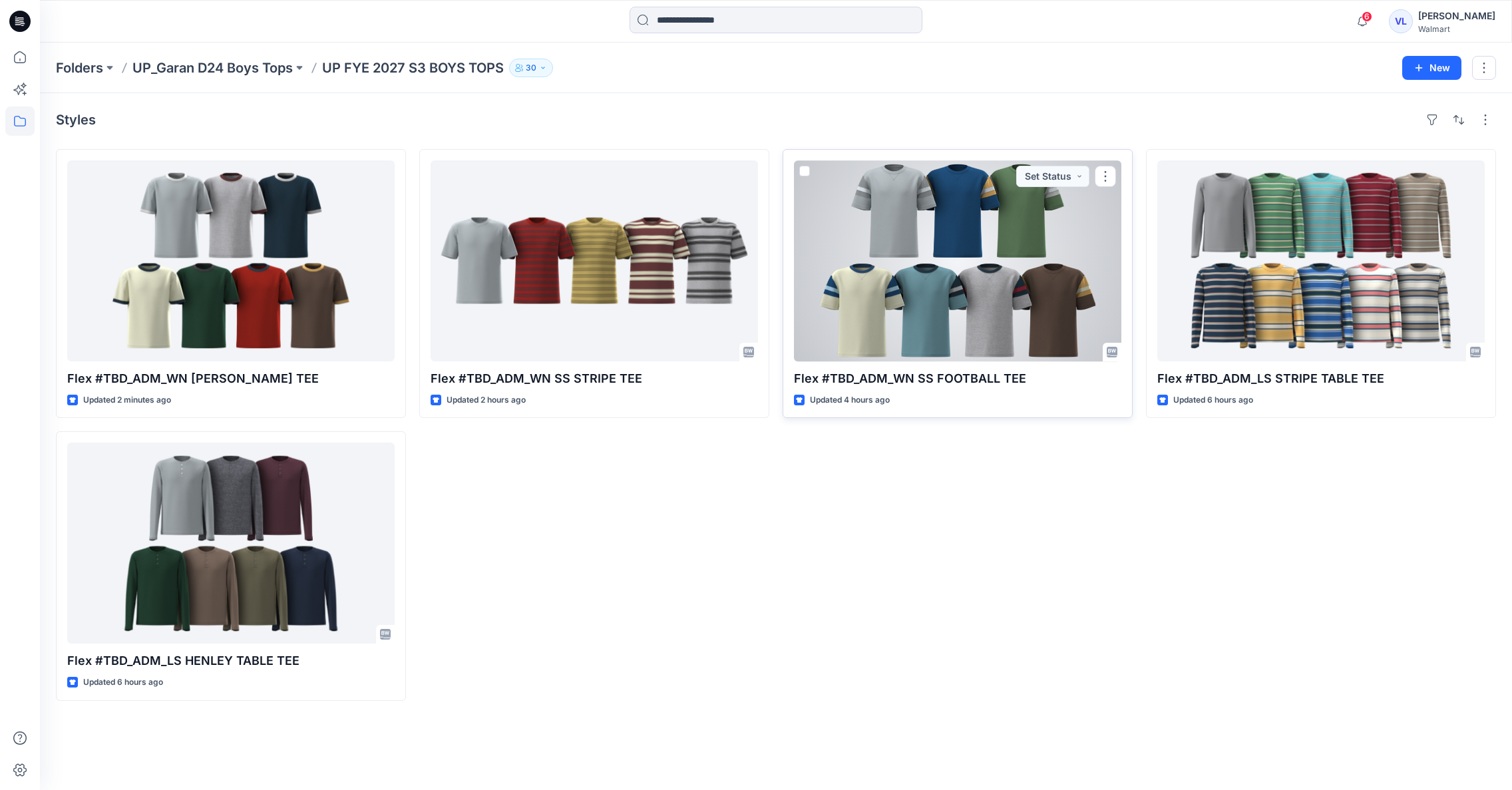
click at [949, 228] on div at bounding box center [958, 261] width 327 height 201
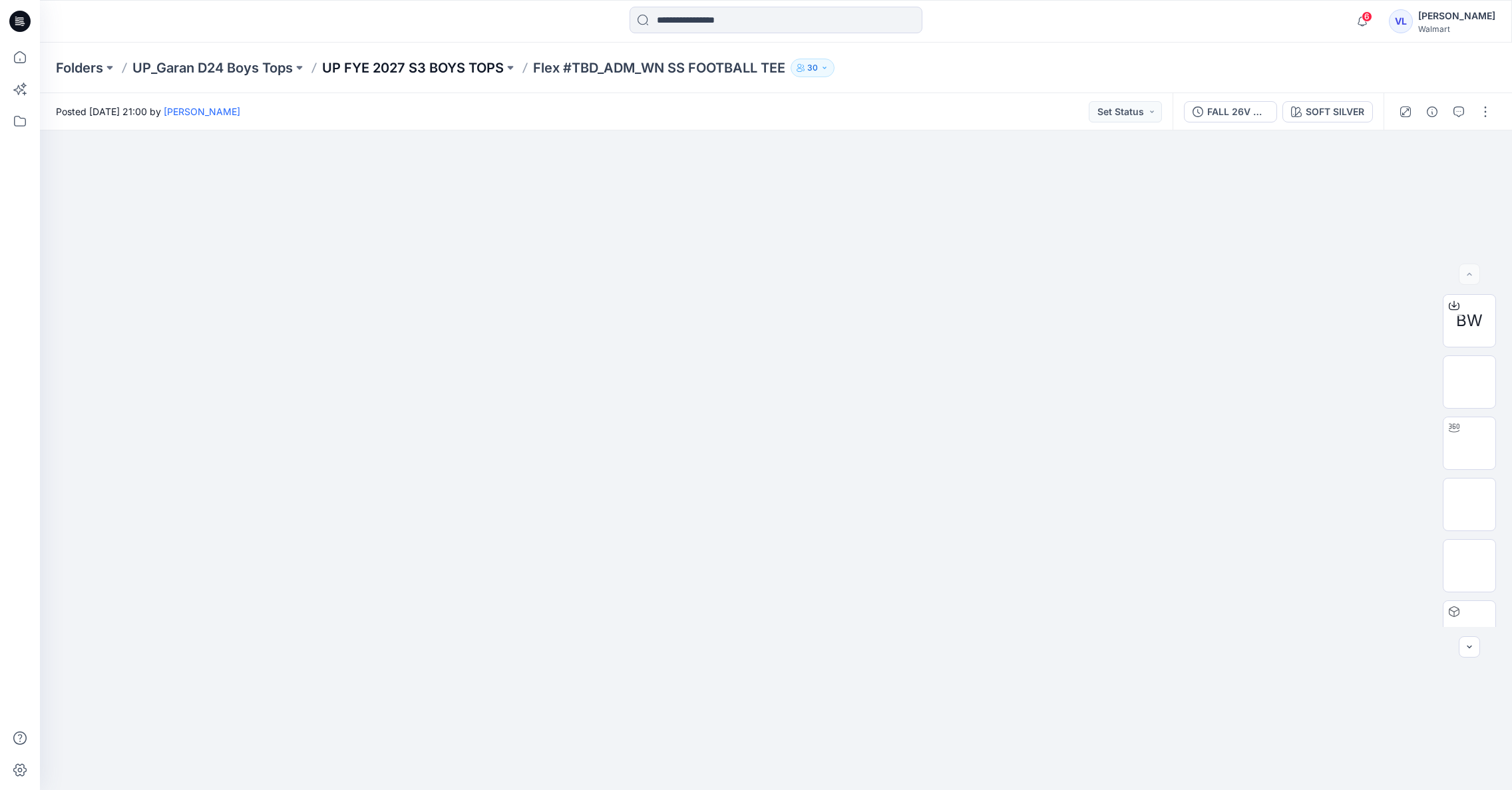
click at [434, 65] on p "UP FYE 2027 S3 BOYS TOPS" at bounding box center [413, 68] width 181 height 18
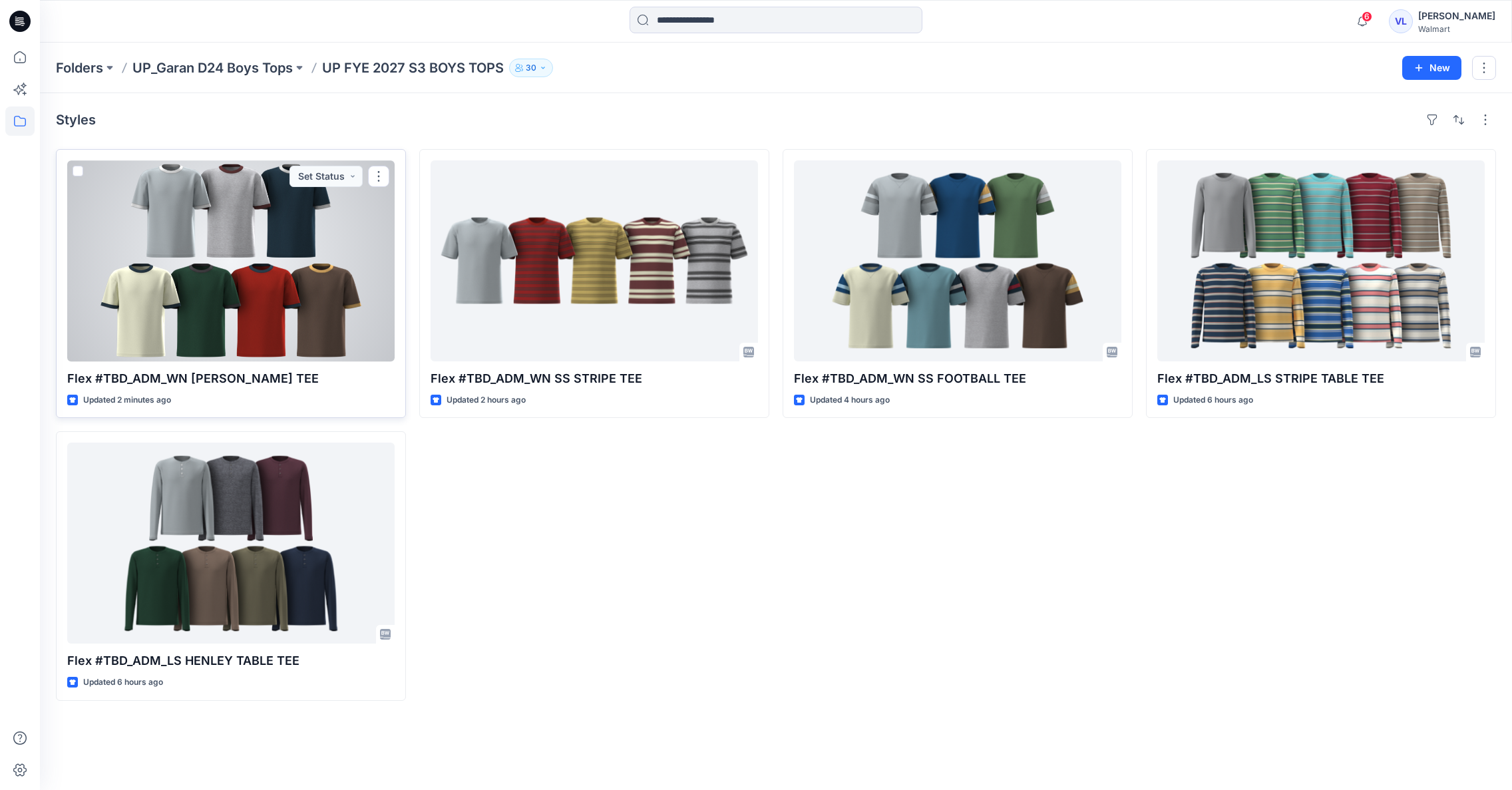
click at [281, 234] on div at bounding box center [231, 261] width 327 height 201
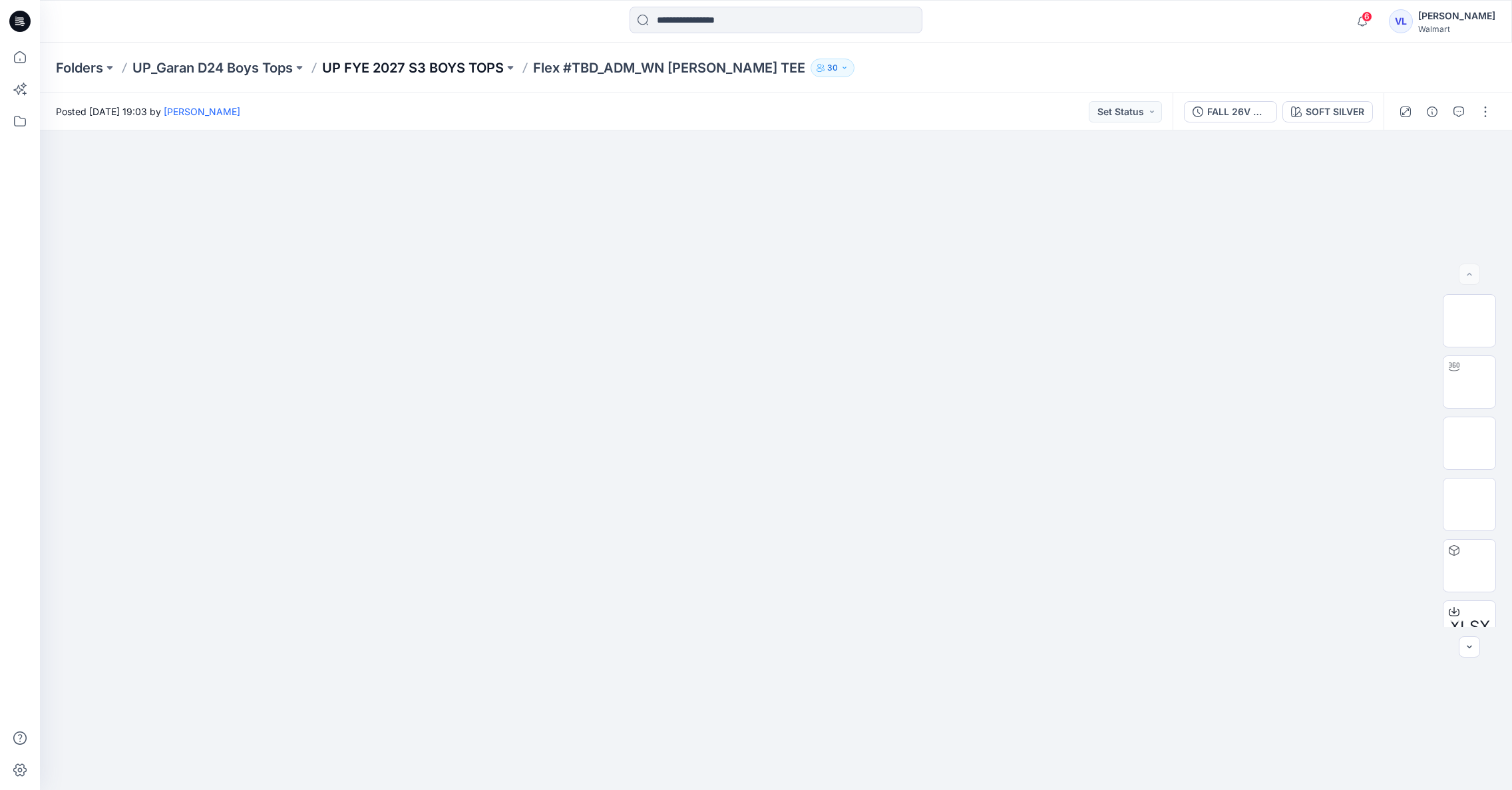
click at [407, 68] on p "UP FYE 2027 S3 BOYS TOPS" at bounding box center [413, 68] width 181 height 18
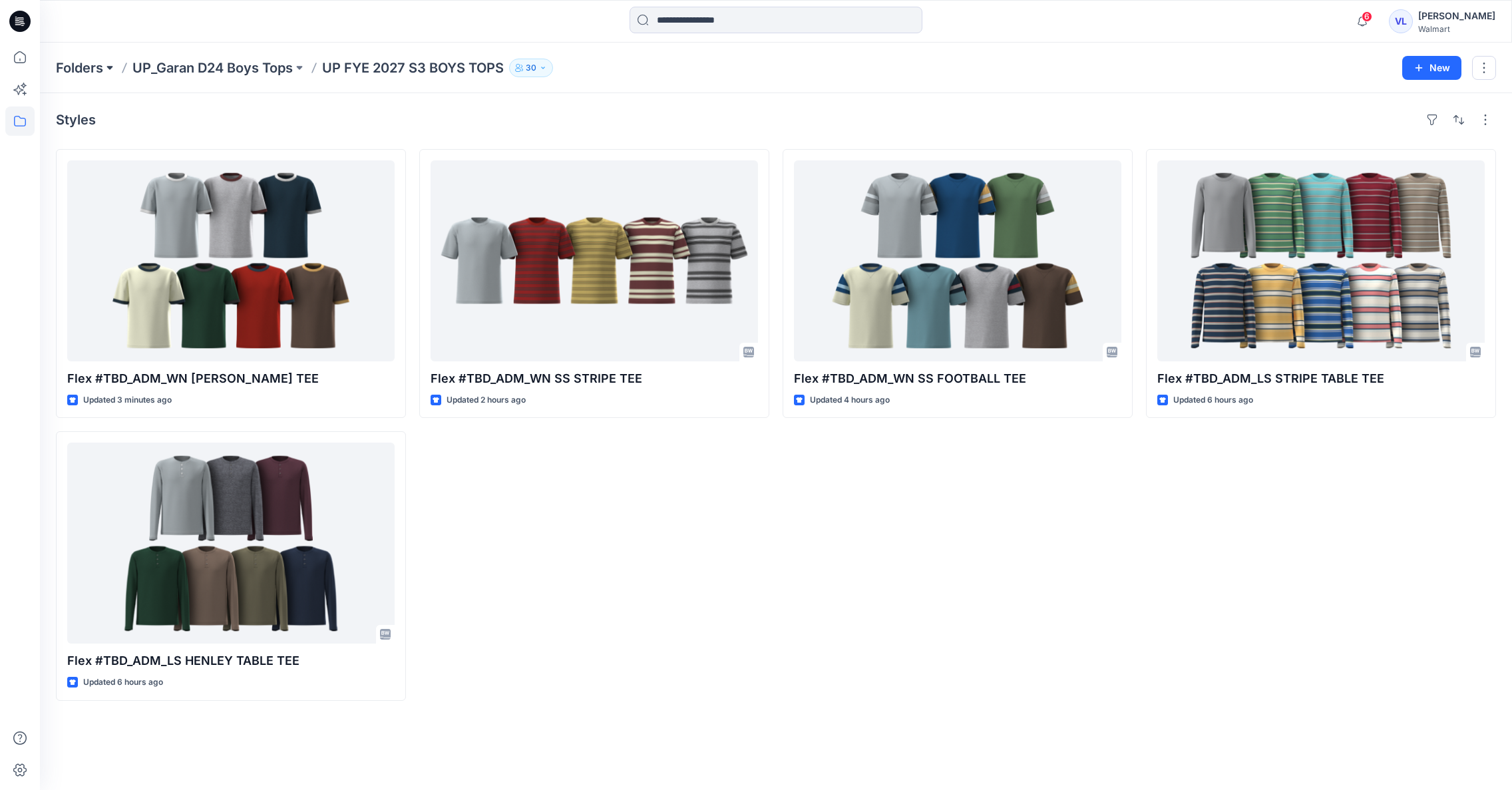
click at [111, 67] on button at bounding box center [109, 68] width 13 height 18
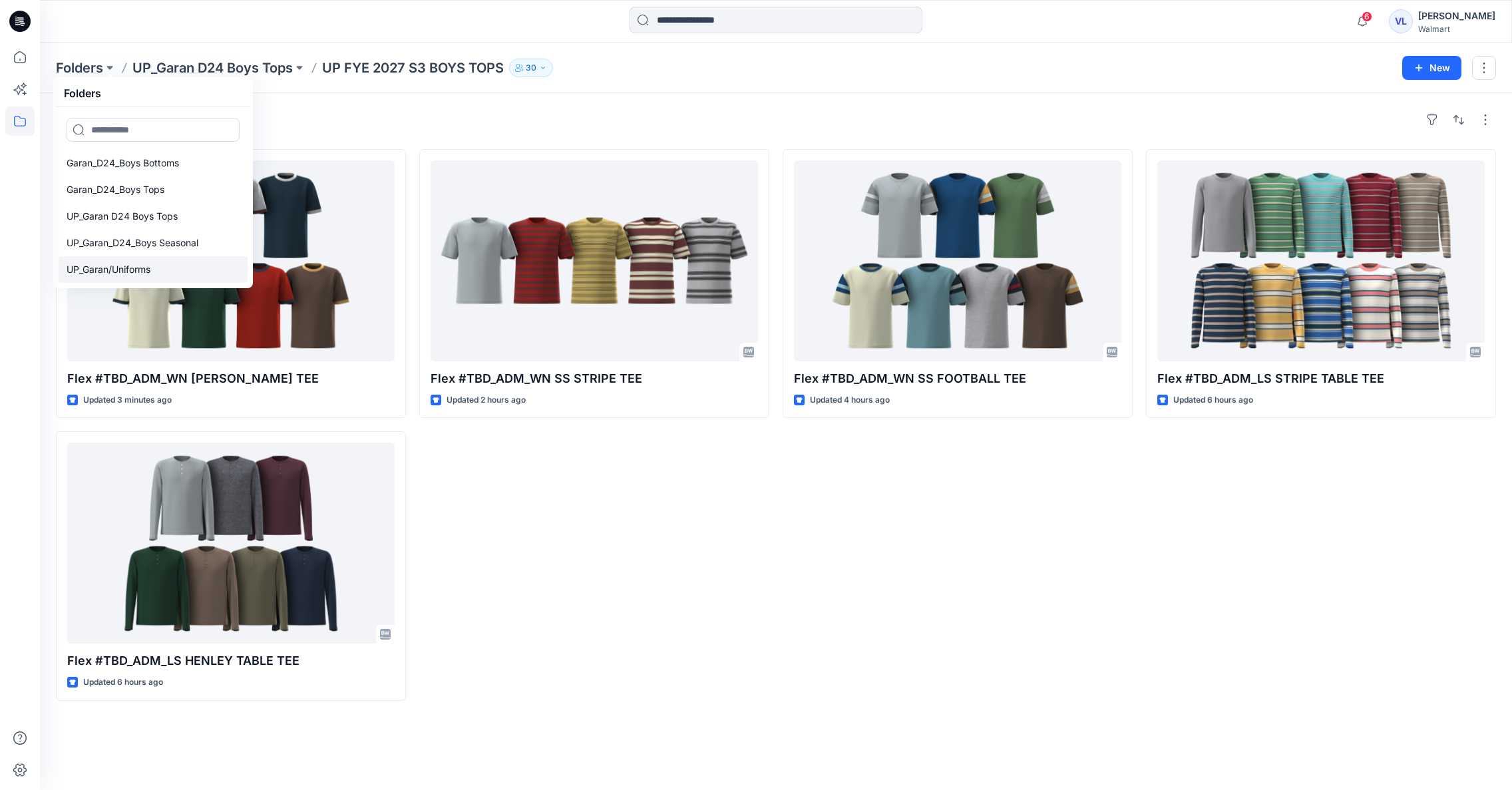
click at [123, 267] on p "UP_Garan/Uniforms" at bounding box center [108, 269] width 84 height 16
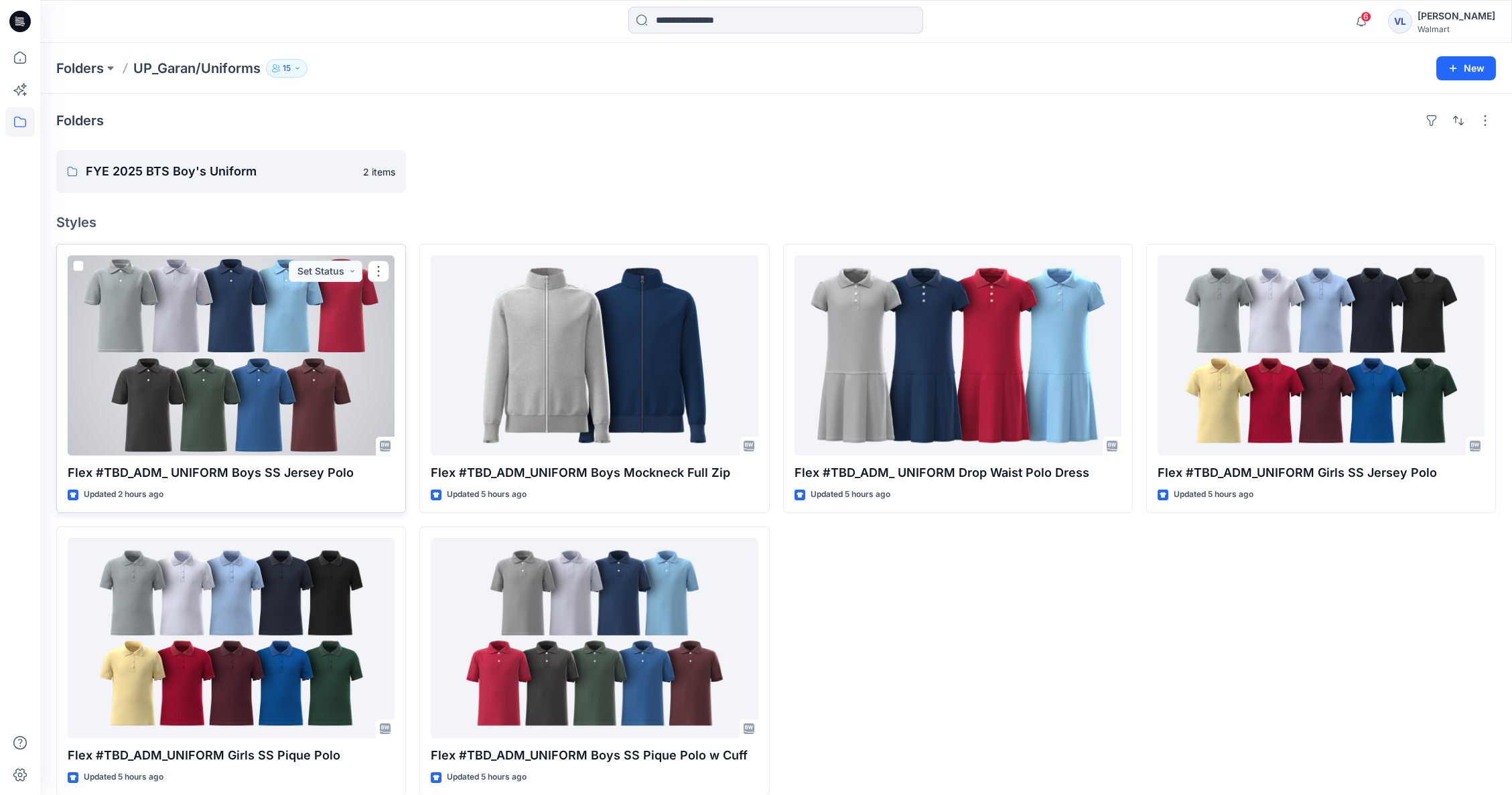
click at [288, 319] on div at bounding box center [231, 355] width 327 height 200
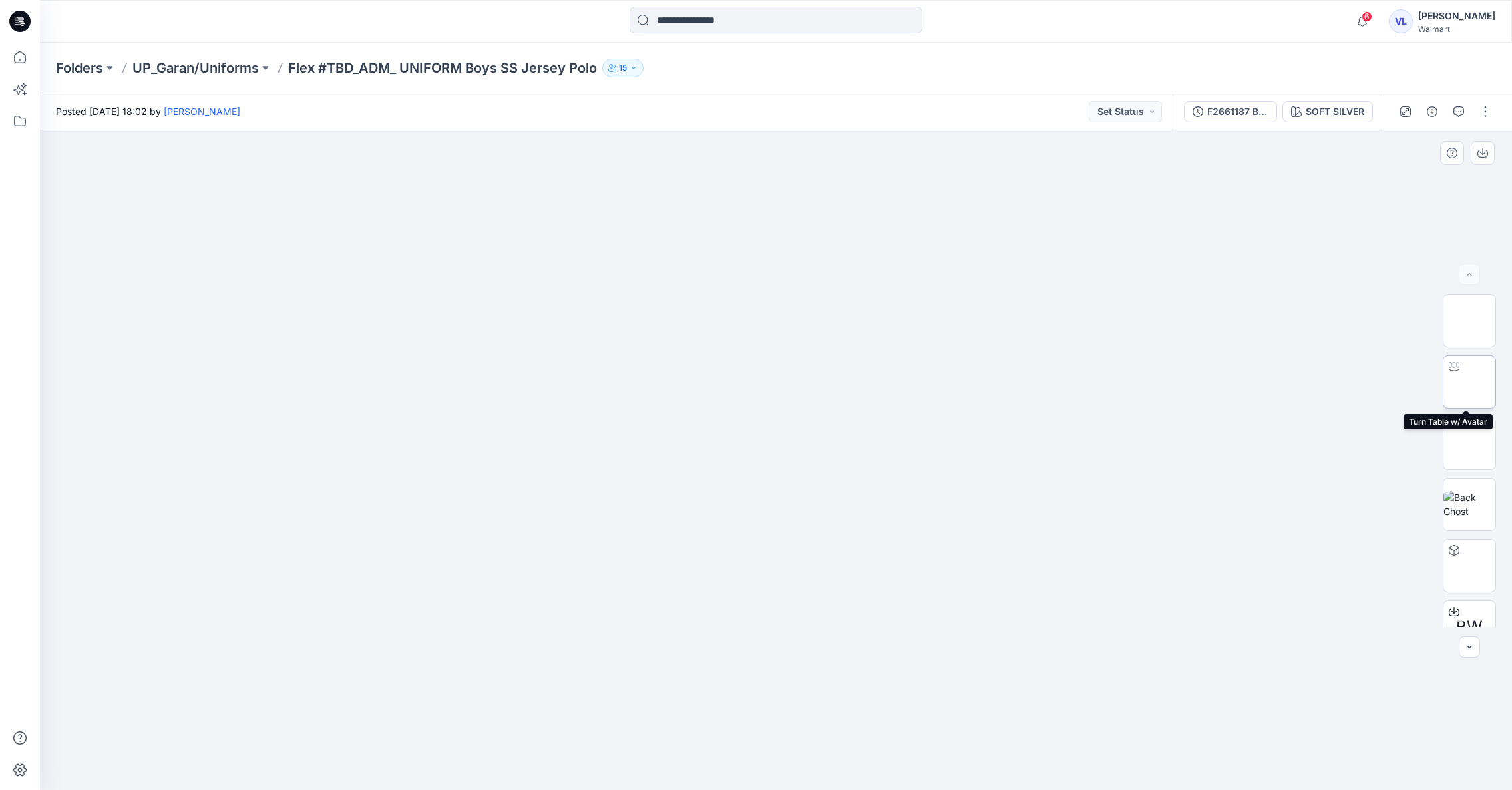
click at [1470, 382] on img at bounding box center [1470, 382] width 0 height 0
click at [774, 750] on icon at bounding box center [776, 753] width 8 height 8
drag, startPoint x: 782, startPoint y: 276, endPoint x: 766, endPoint y: 660, distance: 384.3
drag, startPoint x: 809, startPoint y: 574, endPoint x: 879, endPoint y: 571, distance: 70.1
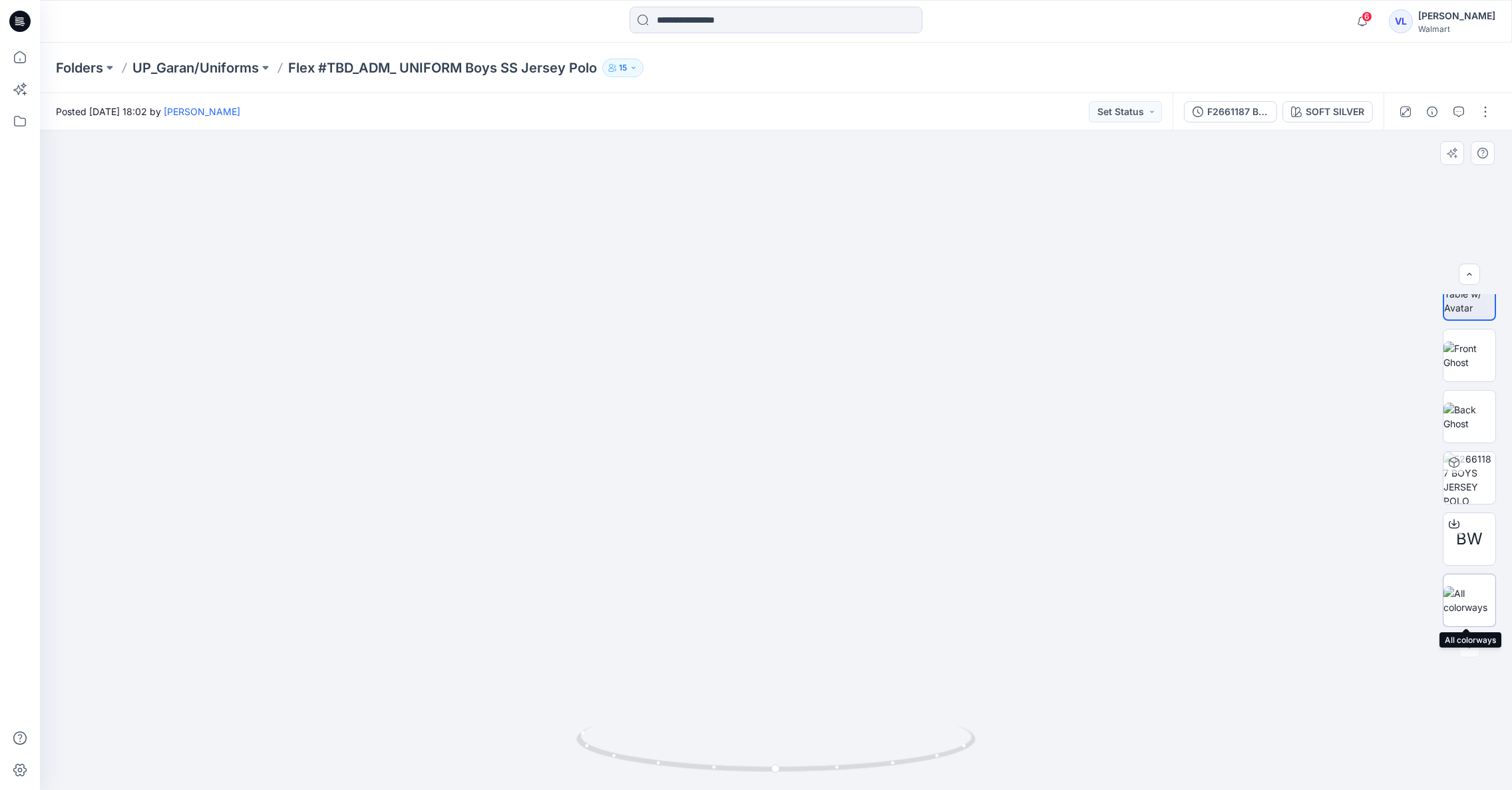
click at [1454, 597] on img at bounding box center [1470, 600] width 52 height 28
click at [741, 261] on img at bounding box center [776, 261] width 666 height 0
click at [1459, 111] on icon "button" at bounding box center [1459, 111] width 5 height 1
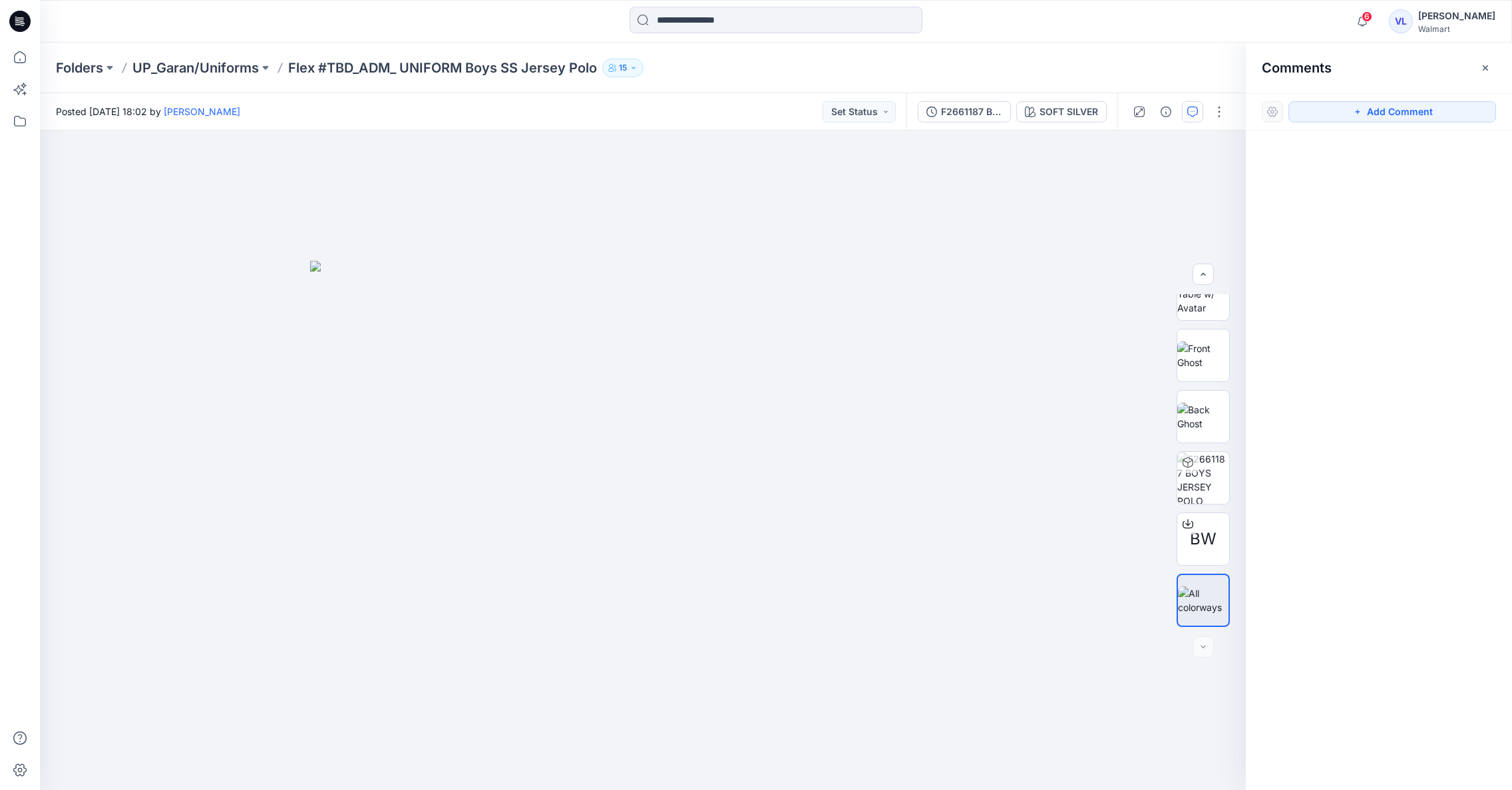
click at [1489, 67] on icon "button" at bounding box center [1486, 68] width 11 height 11
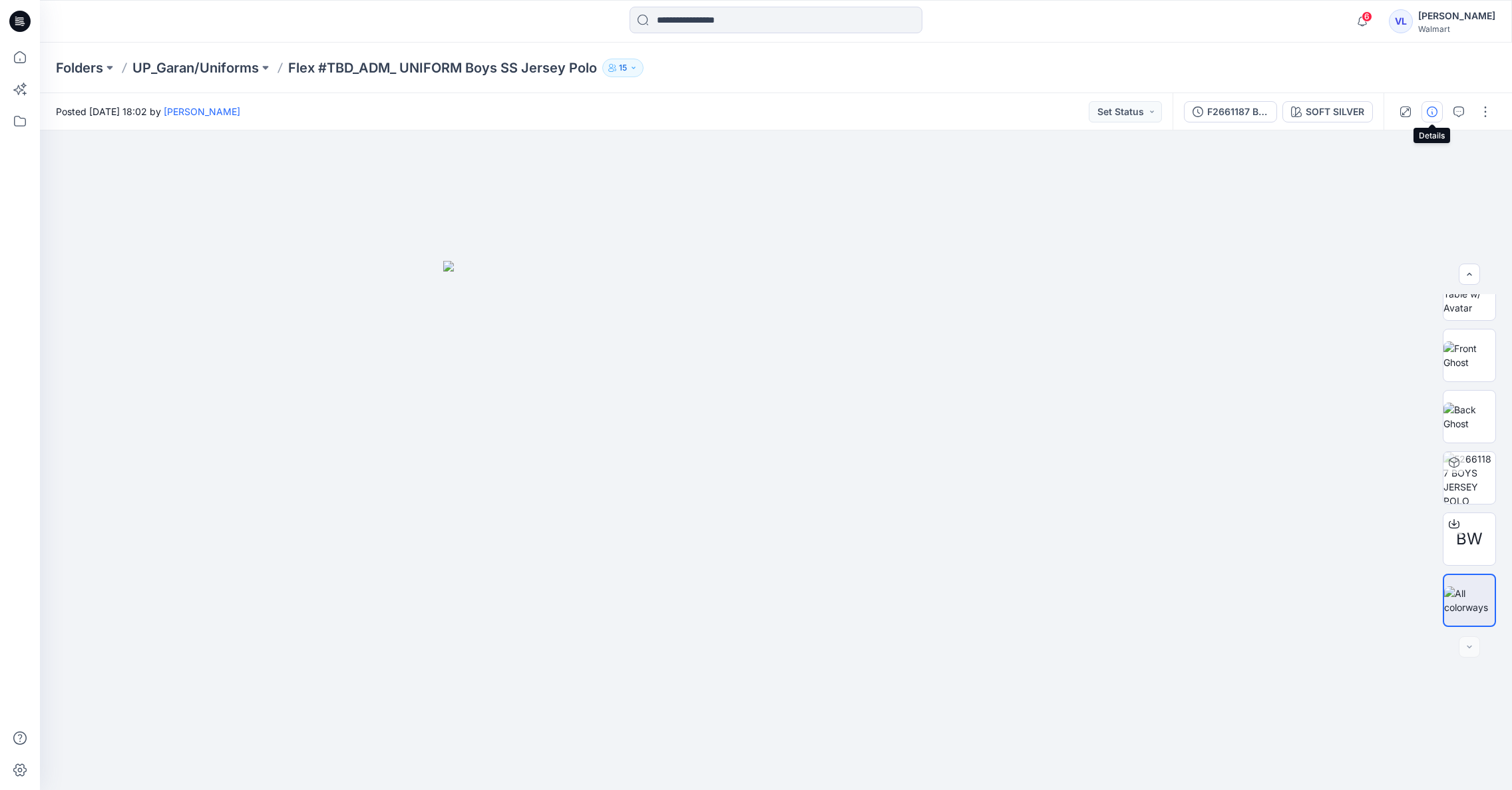
click at [1432, 110] on icon "button" at bounding box center [1432, 112] width 11 height 11
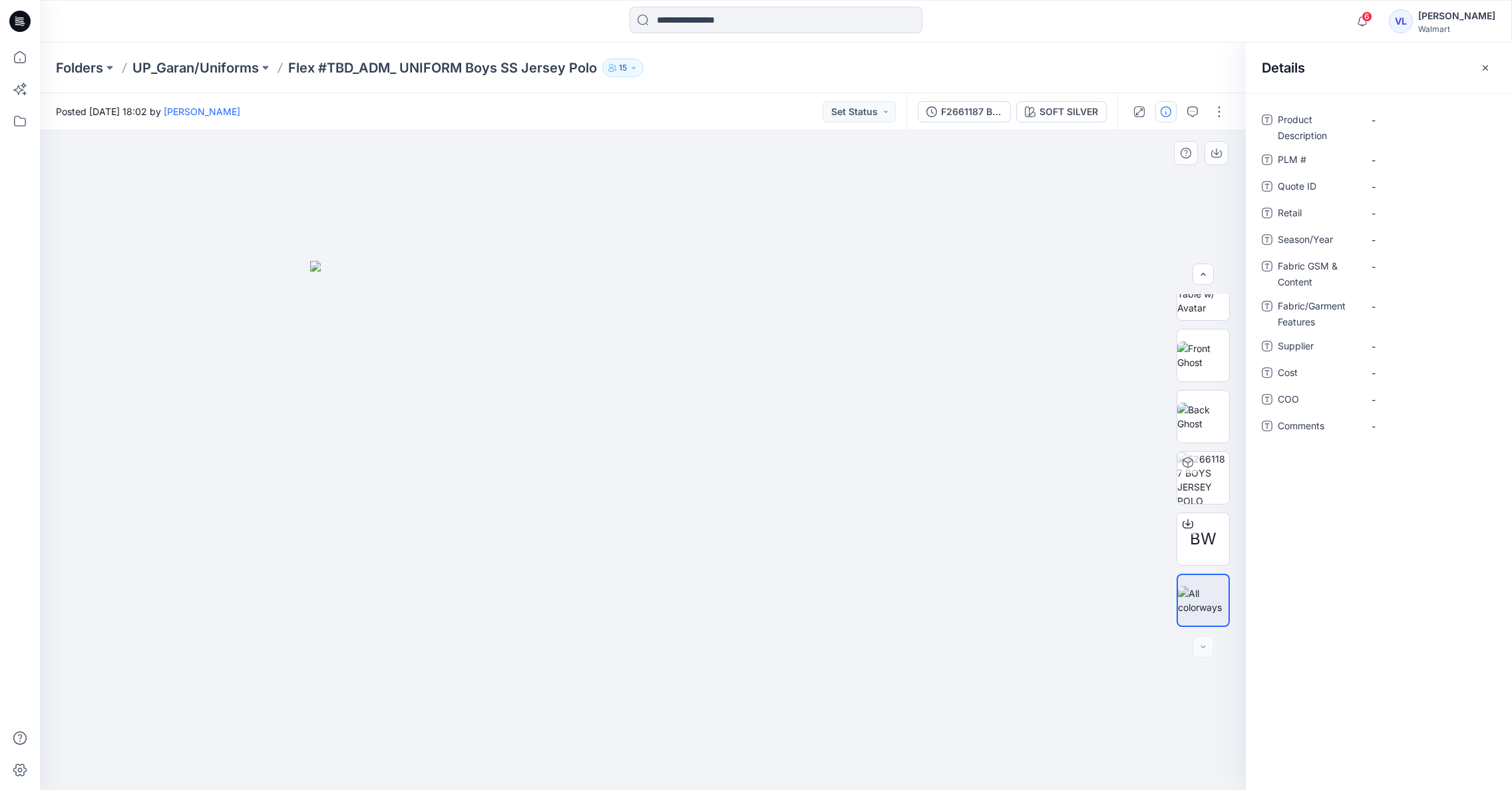
click at [1063, 240] on div at bounding box center [643, 460] width 1206 height 659
drag, startPoint x: 821, startPoint y: 209, endPoint x: 847, endPoint y: 218, distance: 27.5
click at [822, 210] on div at bounding box center [643, 460] width 1206 height 659
drag, startPoint x: 750, startPoint y: 409, endPoint x: 756, endPoint y: 412, distance: 6.7
click at [750, 410] on img at bounding box center [643, 525] width 666 height 529
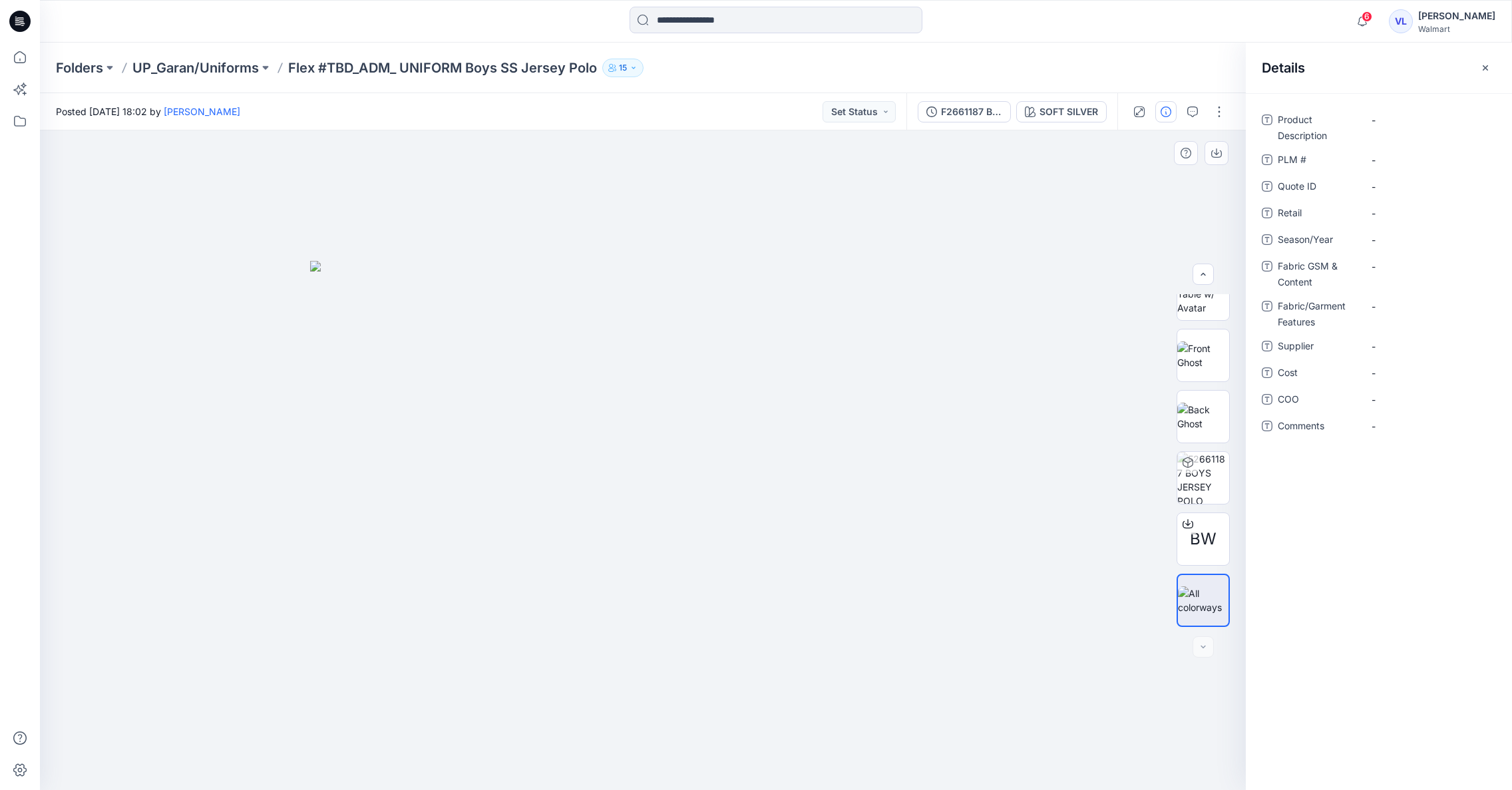
click at [1058, 321] on div at bounding box center [643, 460] width 1206 height 659
click at [1484, 65] on icon "button" at bounding box center [1485, 67] width 5 height 5
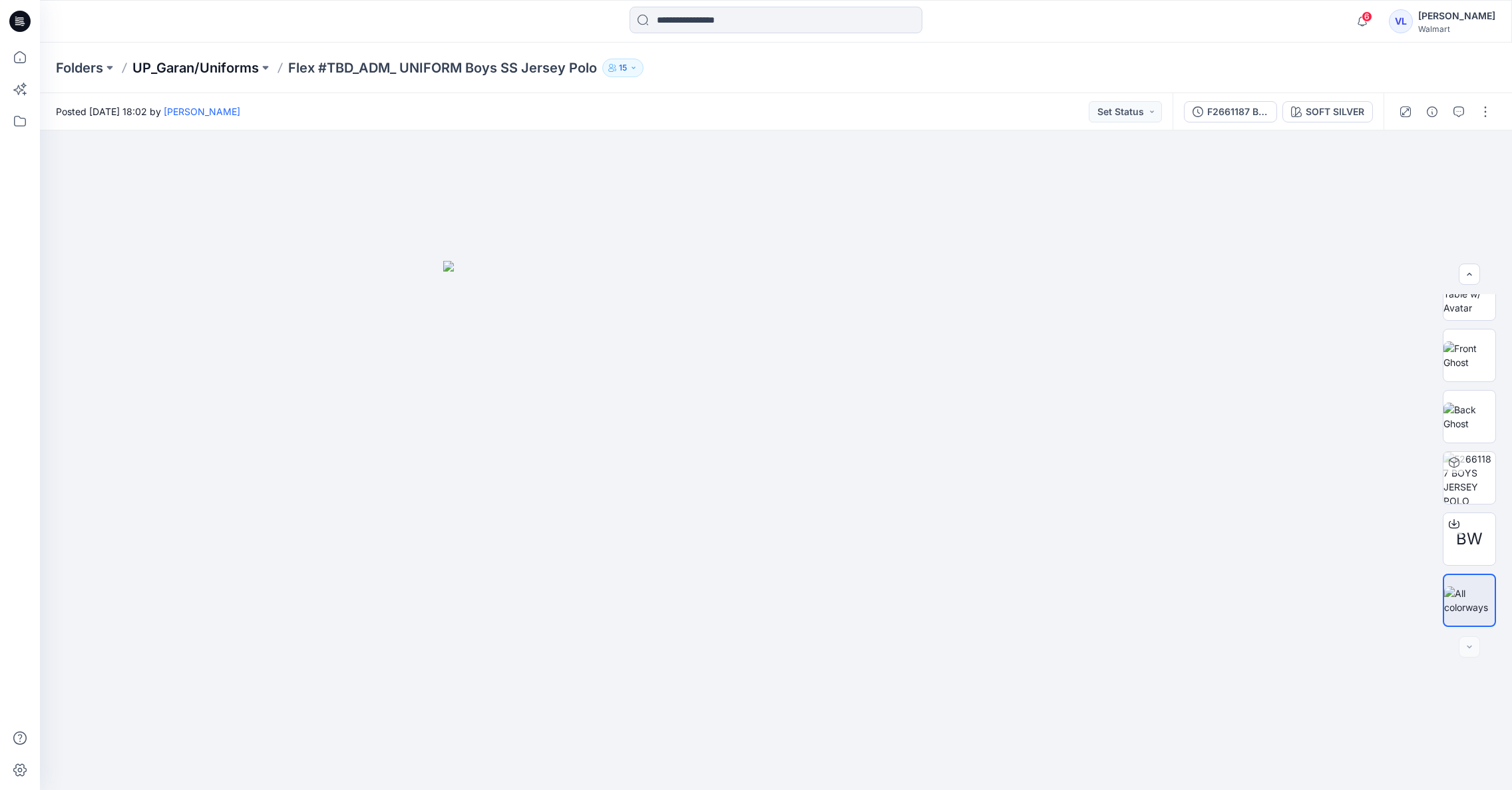
click at [198, 63] on p "UP_Garan/Uniforms" at bounding box center [195, 68] width 127 height 18
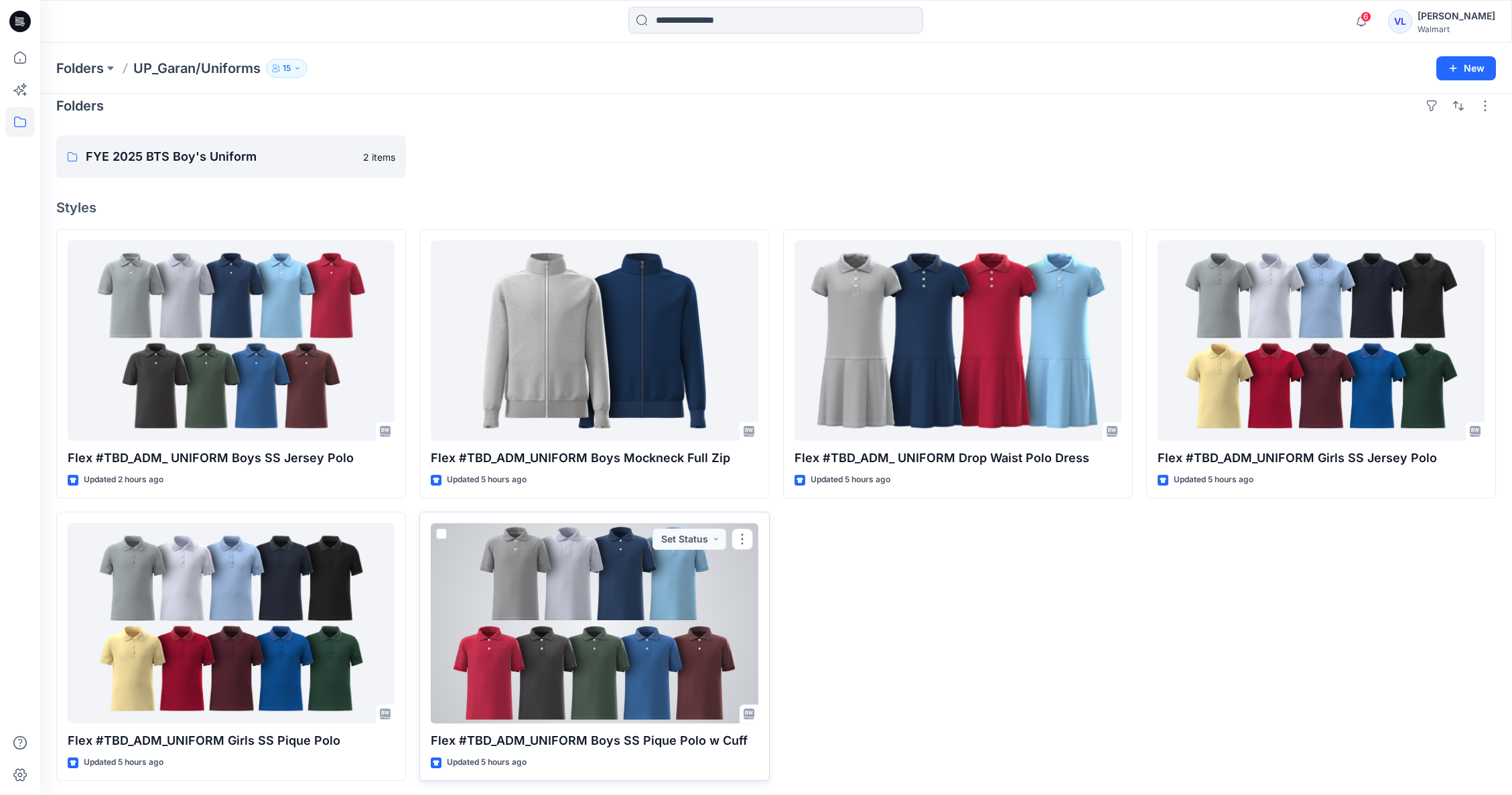
scroll to position [17, 0]
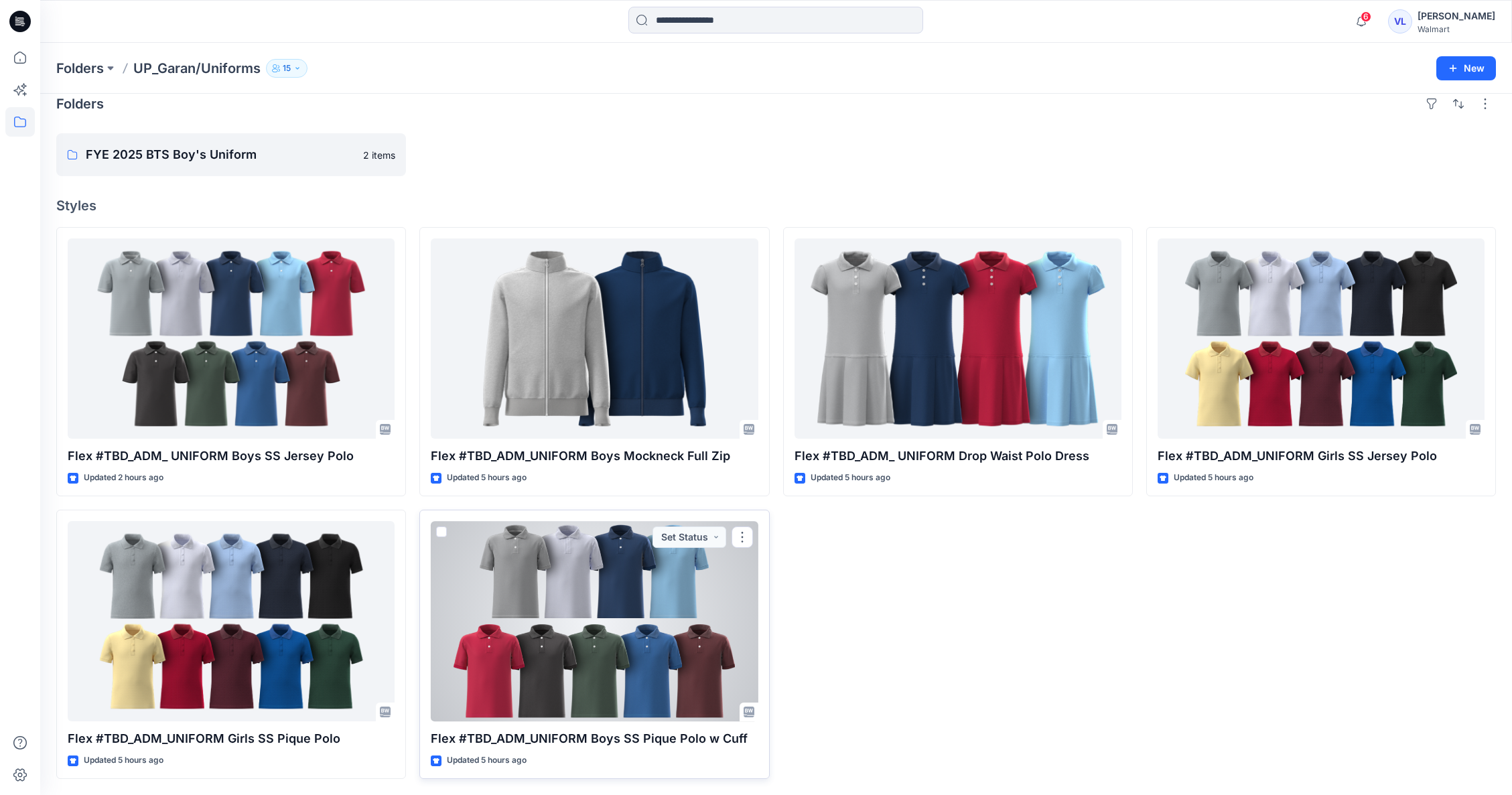
click at [559, 577] on div at bounding box center [594, 621] width 327 height 200
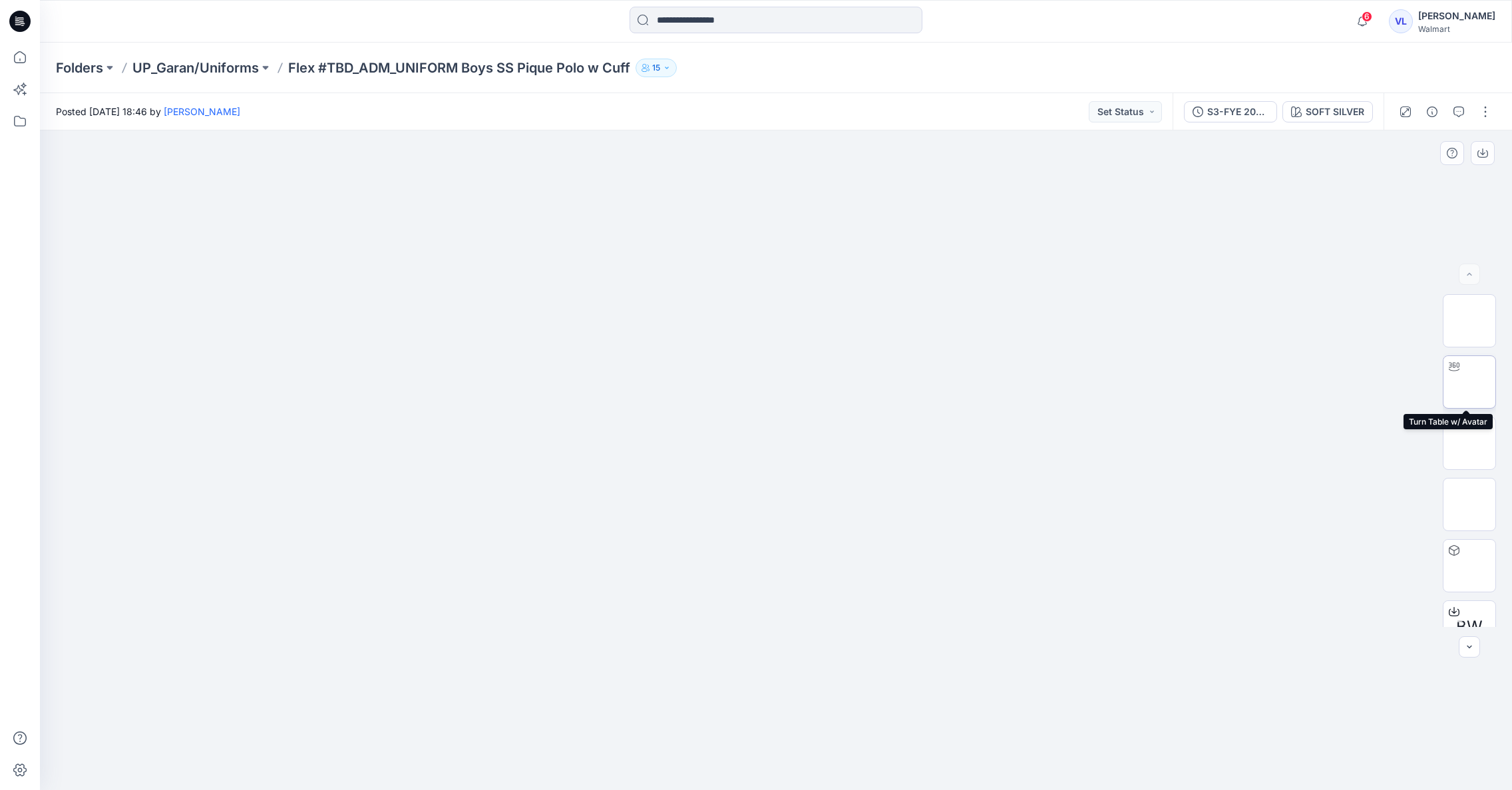
click at [1470, 382] on img at bounding box center [1470, 382] width 0 height 0
click at [779, 749] on icon at bounding box center [776, 753] width 8 height 8
drag, startPoint x: 833, startPoint y: 415, endPoint x: 837, endPoint y: 622, distance: 207.0
click at [1470, 443] on img at bounding box center [1470, 443] width 0 height 0
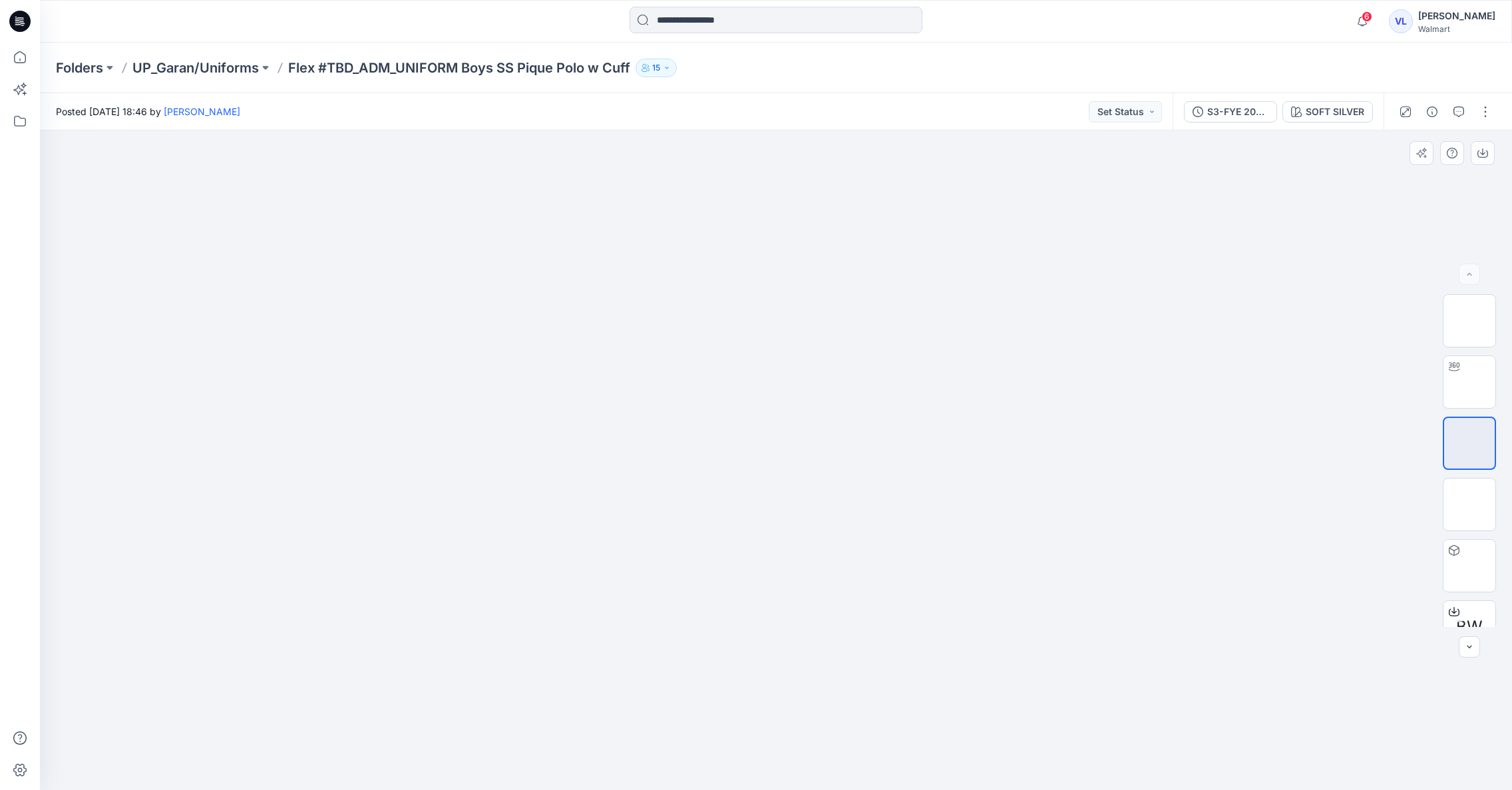
drag, startPoint x: 777, startPoint y: 499, endPoint x: 773, endPoint y: 526, distance: 27.3
click at [772, 267] on img at bounding box center [776, 267] width 291 height 0
click at [783, 267] on img at bounding box center [776, 267] width 291 height 0
click at [972, 542] on div at bounding box center [776, 460] width 1472 height 659
drag, startPoint x: 807, startPoint y: 380, endPoint x: 821, endPoint y: 380, distance: 14.0
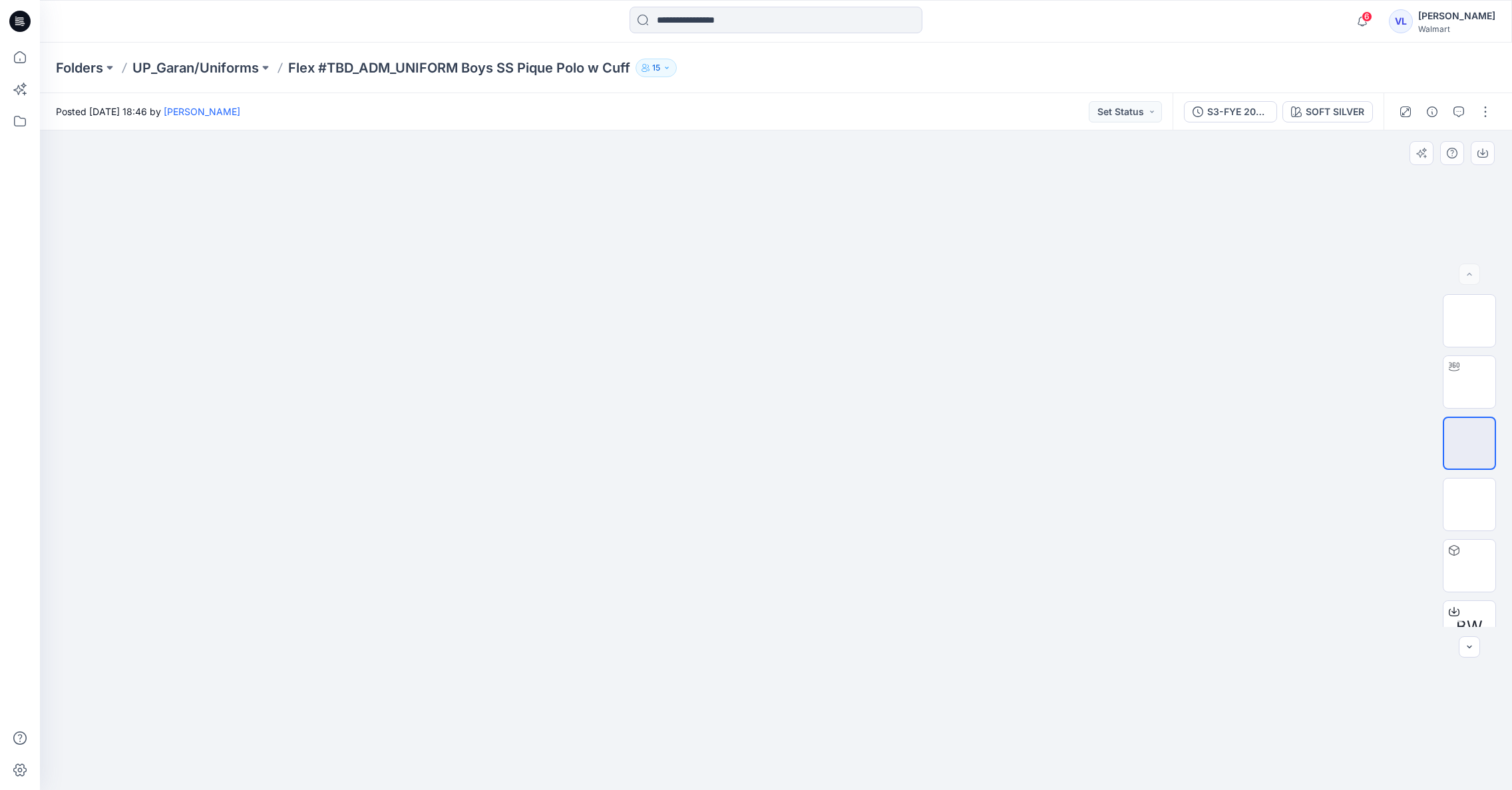
click at [807, 267] on img at bounding box center [776, 267] width 291 height 0
click at [784, 267] on img at bounding box center [776, 267] width 291 height 0
click at [1470, 382] on img at bounding box center [1470, 382] width 0 height 0
drag, startPoint x: 779, startPoint y: 751, endPoint x: 781, endPoint y: 736, distance: 15.1
click at [779, 749] on icon at bounding box center [776, 753] width 8 height 8
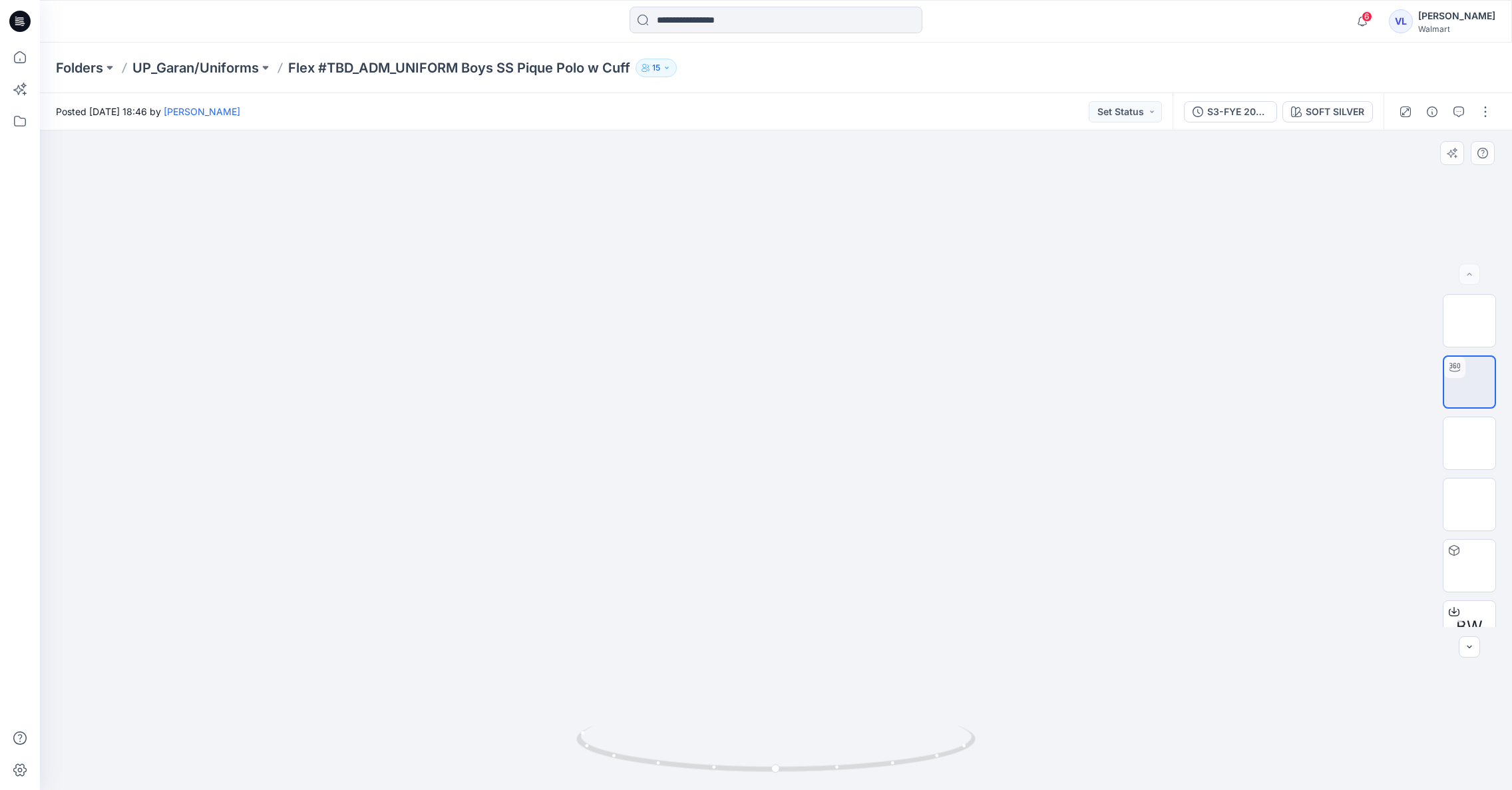
drag, startPoint x: 786, startPoint y: 240, endPoint x: 795, endPoint y: 662, distance: 422.1
click at [221, 64] on p "UP_Garan/Uniforms" at bounding box center [195, 68] width 127 height 18
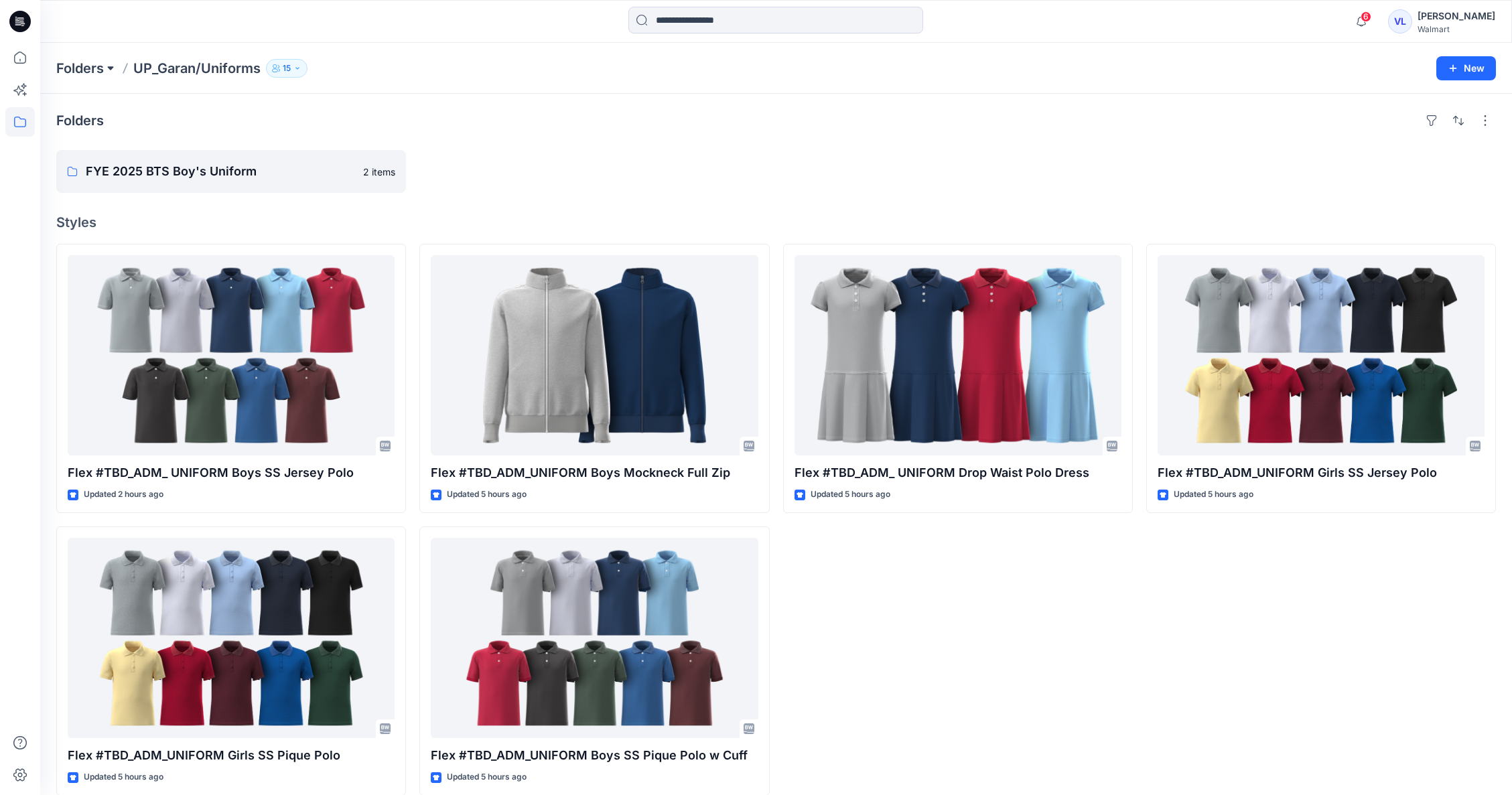
click at [114, 67] on button at bounding box center [110, 68] width 13 height 19
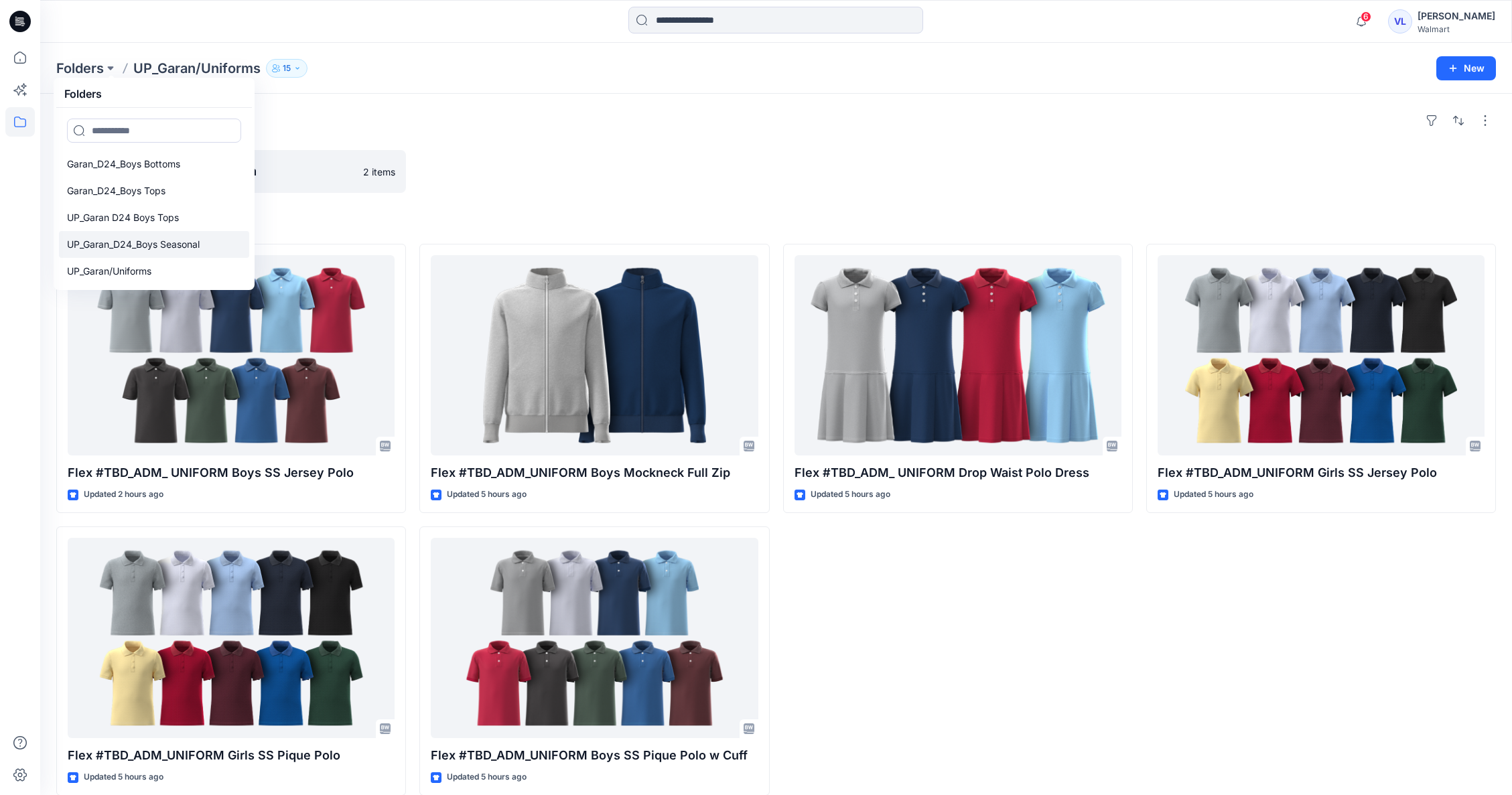
click at [151, 247] on p "UP_Garan_D24_Boys Seasonal" at bounding box center [133, 244] width 132 height 16
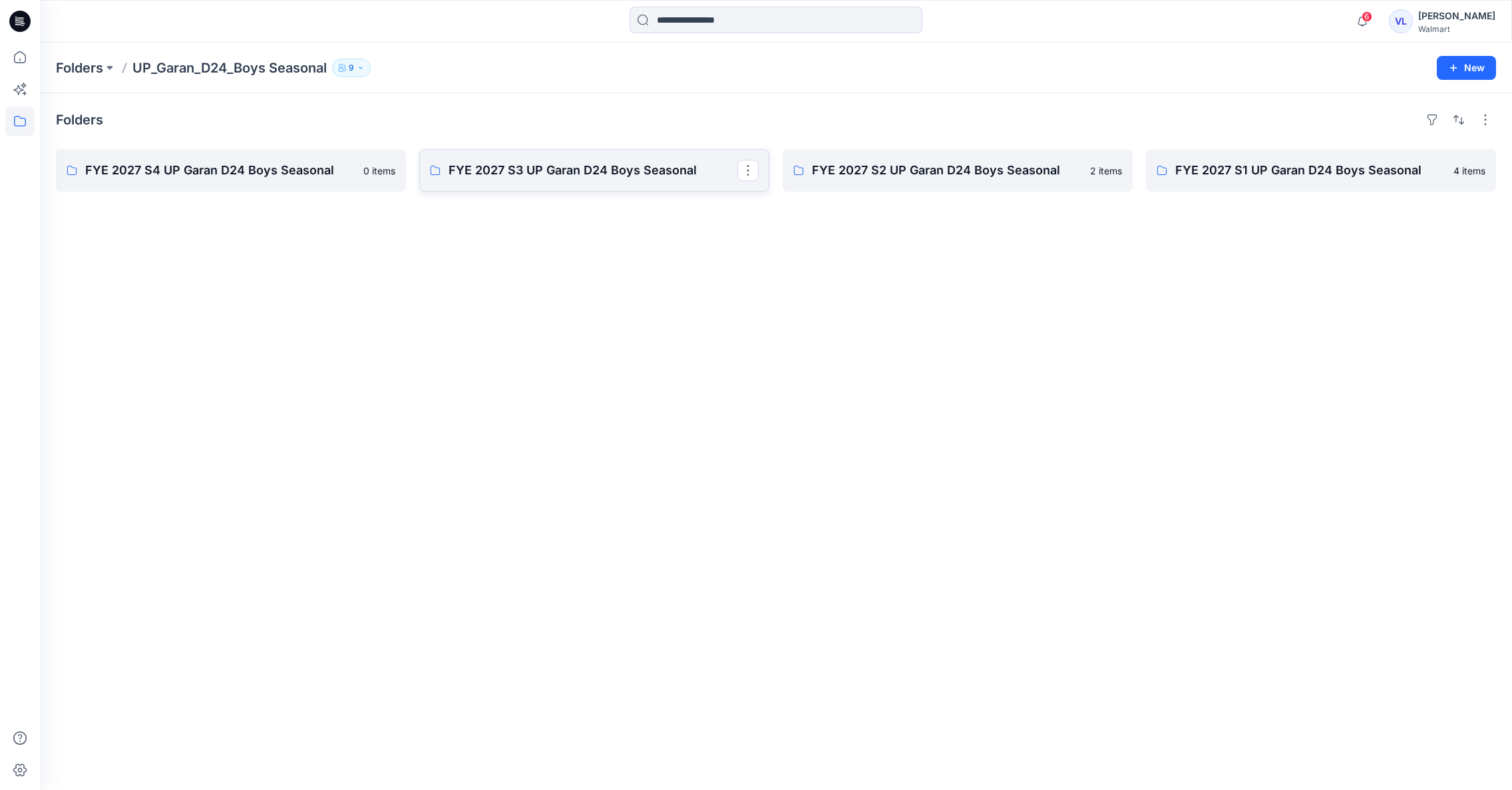
click at [657, 169] on p "FYE 2027 S3 UP Garan D24 Boys Seasonal" at bounding box center [593, 171] width 289 height 18
